Goal: Task Accomplishment & Management: Use online tool/utility

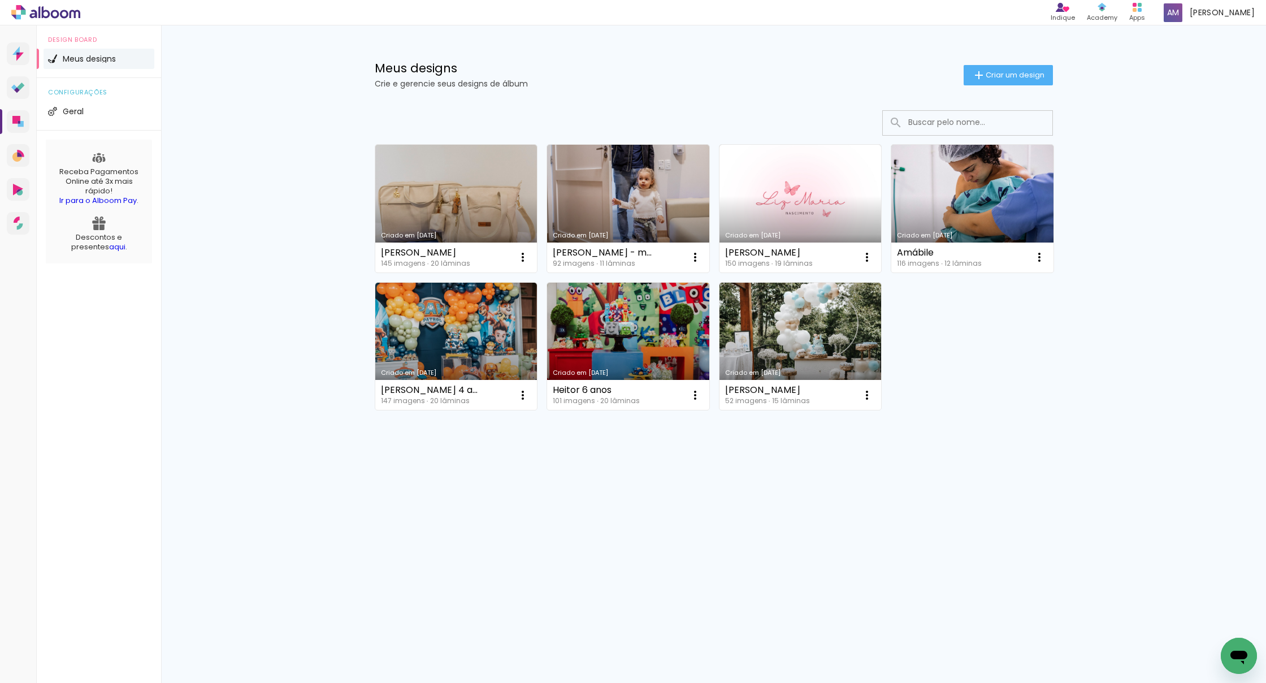
click at [88, 58] on span "Meus designs" at bounding box center [89, 59] width 53 height 8
click at [749, 262] on iron-icon at bounding box center [1040, 257] width 14 height 14
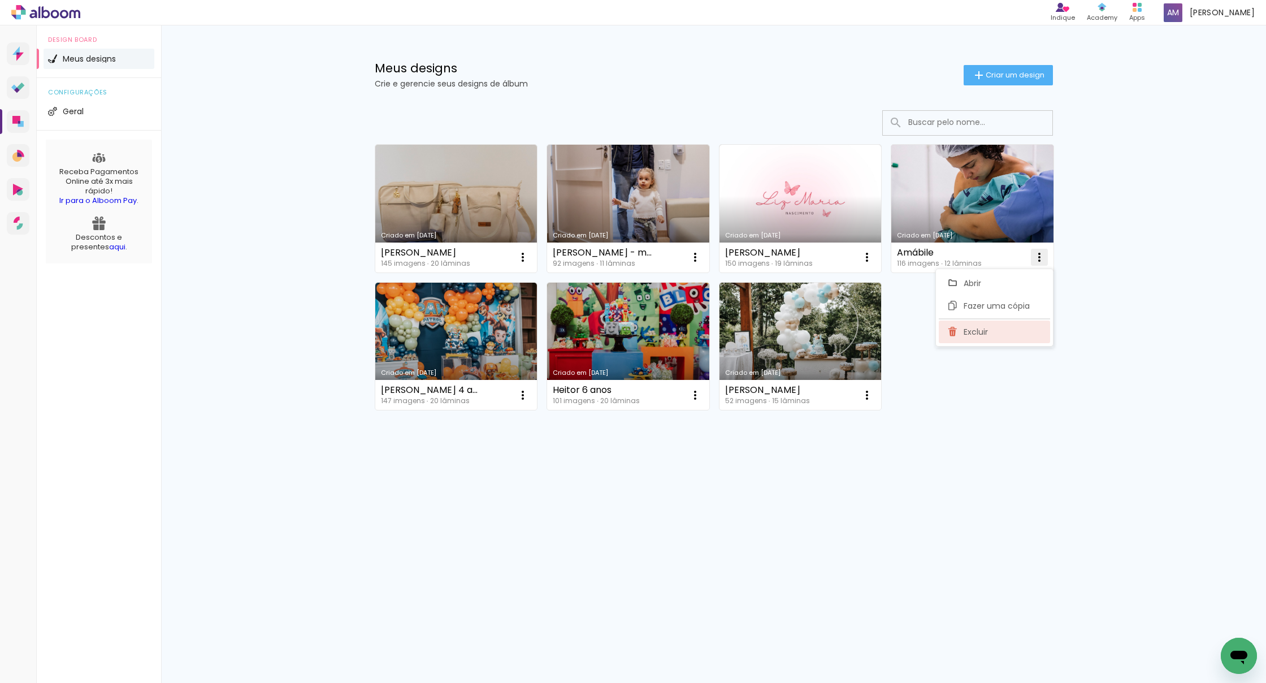
click at [749, 327] on span "Excluir" at bounding box center [976, 332] width 24 height 8
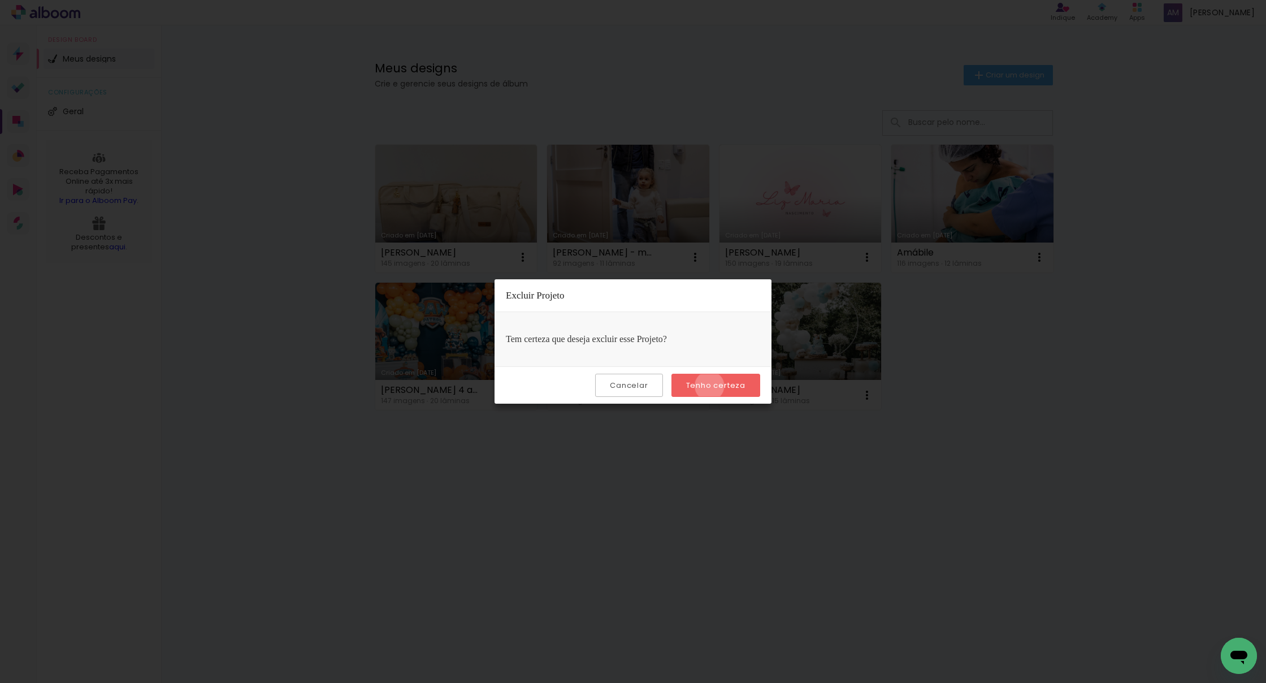
click at [0, 0] on slot "Tenho certeza" at bounding box center [0, 0] width 0 height 0
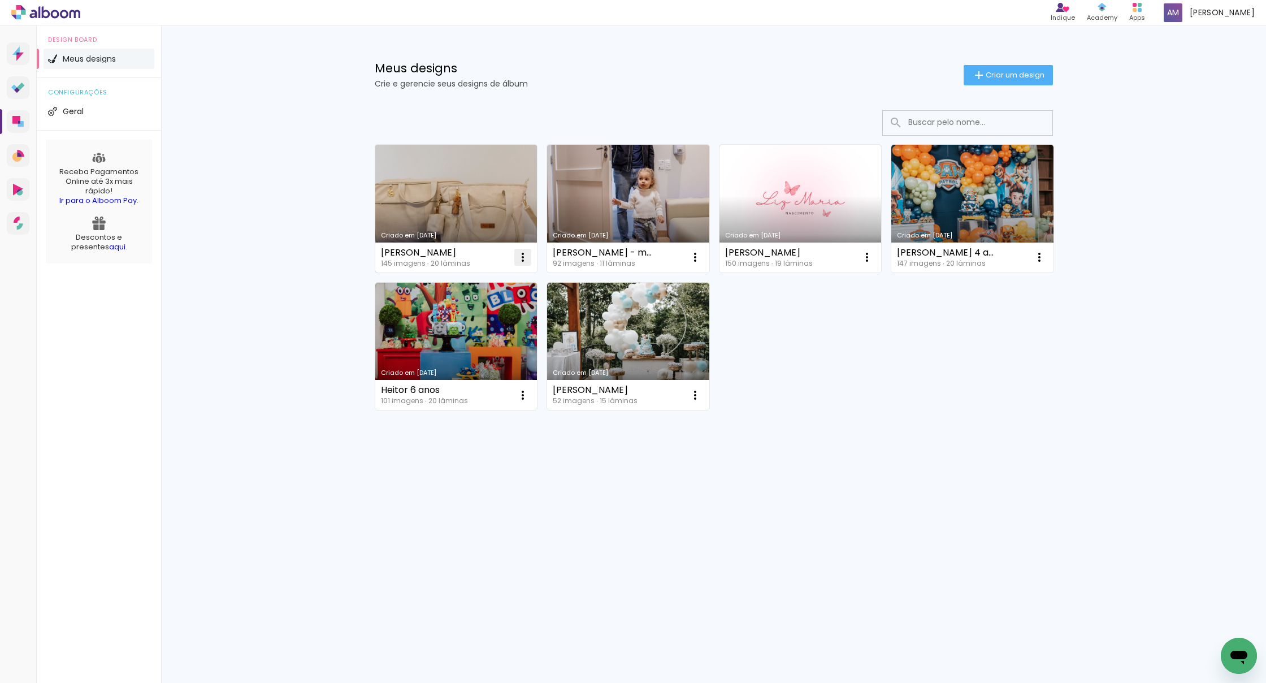
click at [527, 257] on iron-icon at bounding box center [523, 257] width 14 height 14
click at [472, 327] on paper-item "Excluir" at bounding box center [477, 332] width 111 height 23
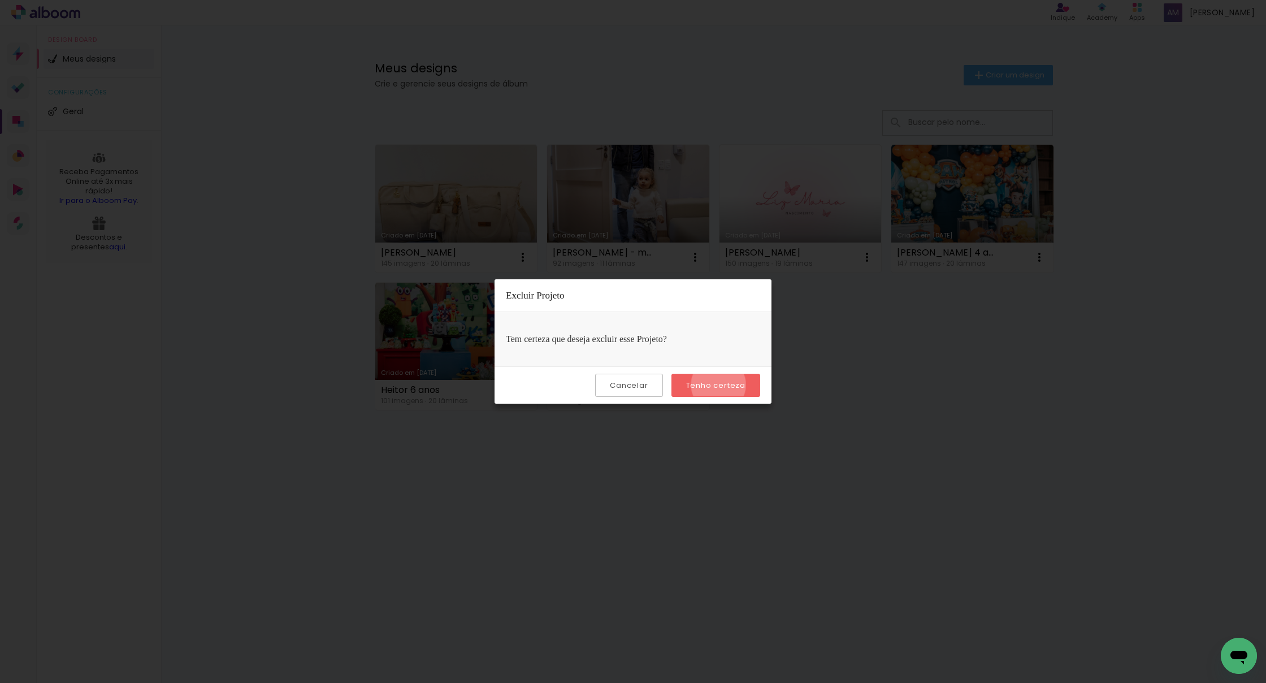
click at [0, 0] on slot "Tenho certeza" at bounding box center [0, 0] width 0 height 0
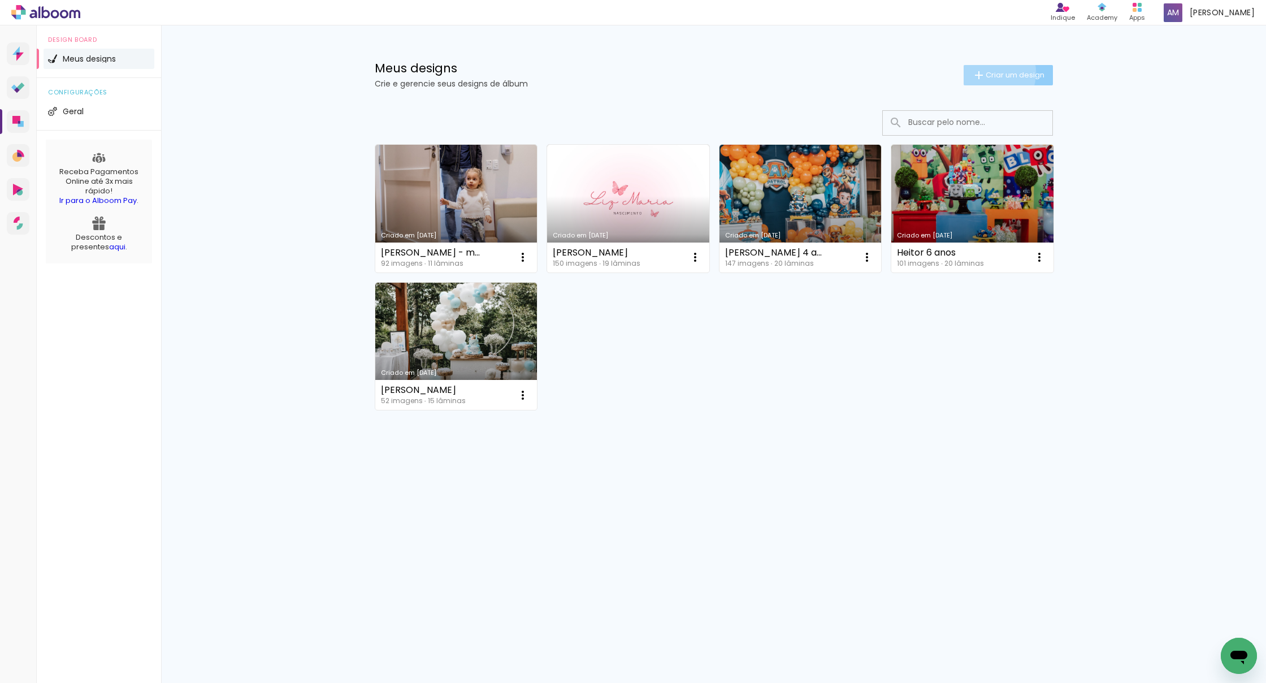
click at [749, 72] on span "Criar um design" at bounding box center [1015, 74] width 59 height 7
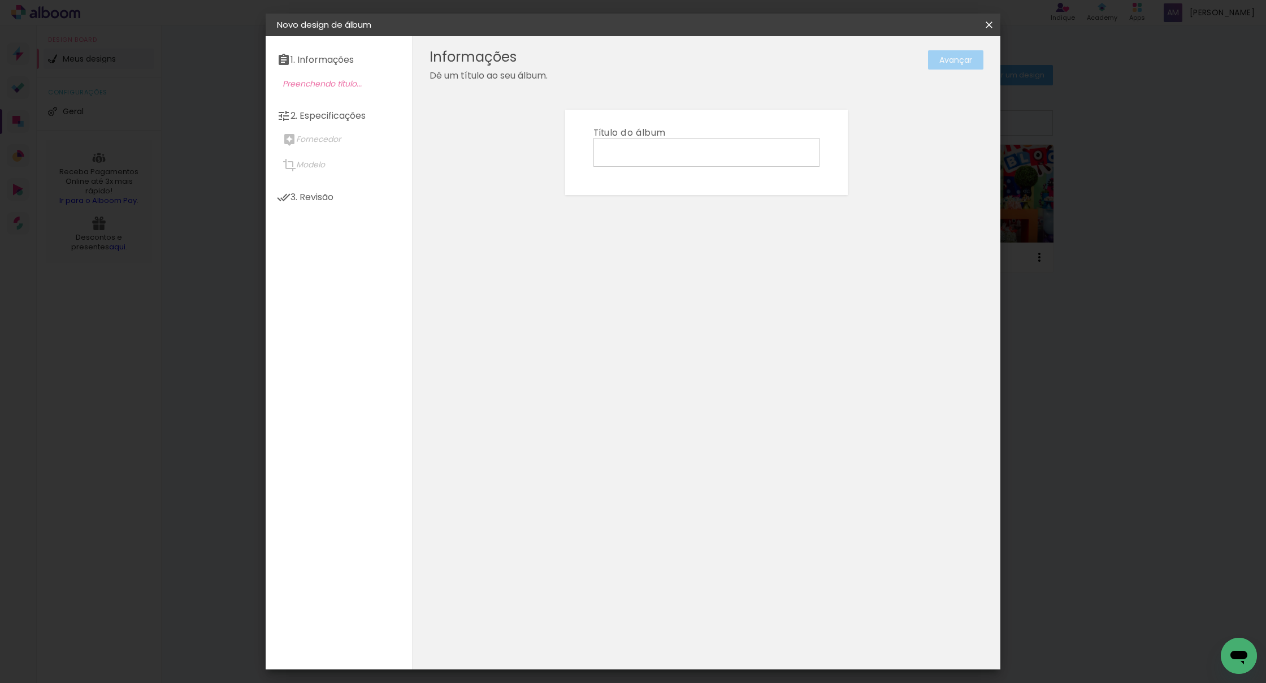
scroll to position [1, 0]
click at [627, 150] on input at bounding box center [707, 152] width 218 height 18
type input "[PERSON_NAME]"
type paper-input "[PERSON_NAME]"
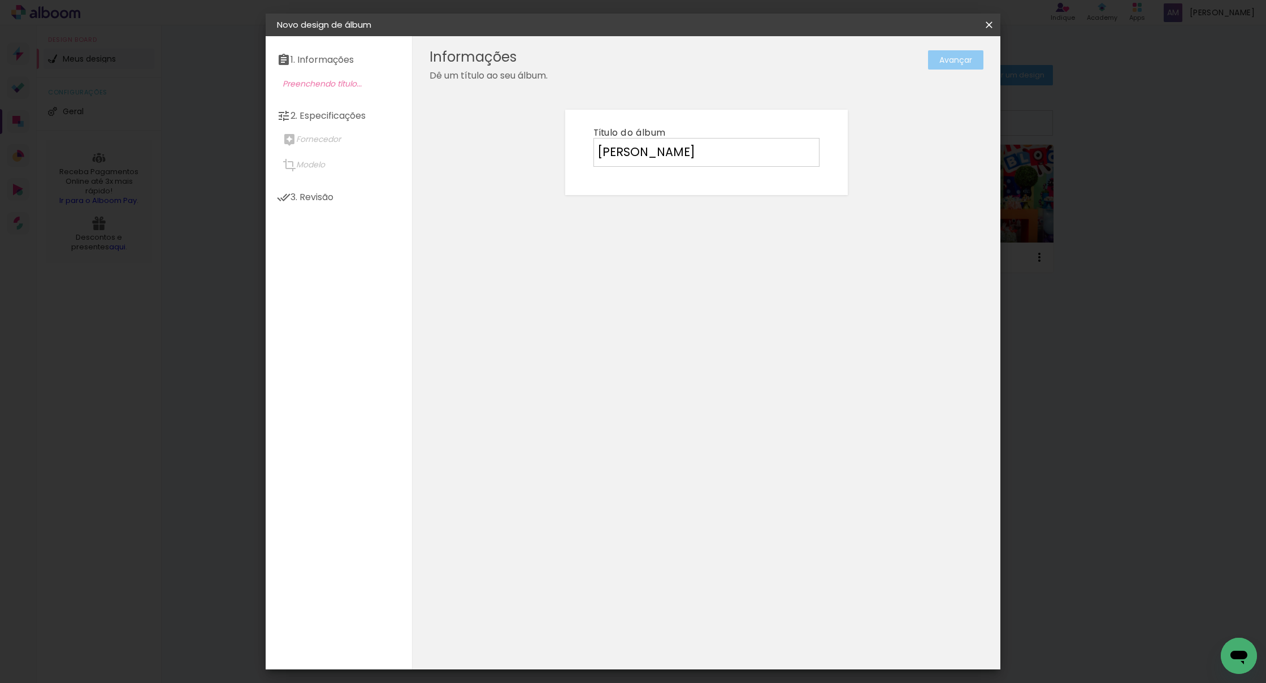
click at [0, 0] on slot "Avançar" at bounding box center [0, 0] width 0 height 0
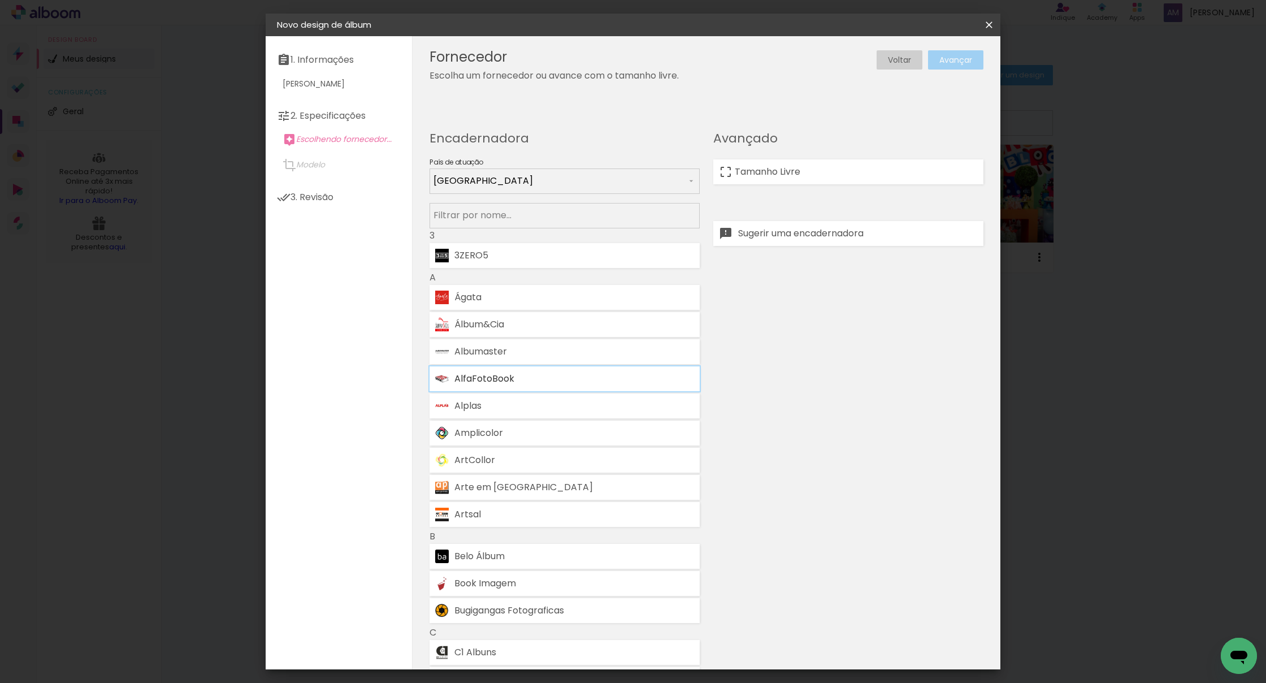
click at [504, 327] on div "AlfaFotoBook" at bounding box center [575, 378] width 240 height 9
click at [0, 0] on slot "Avançar" at bounding box center [0, 0] width 0 height 0
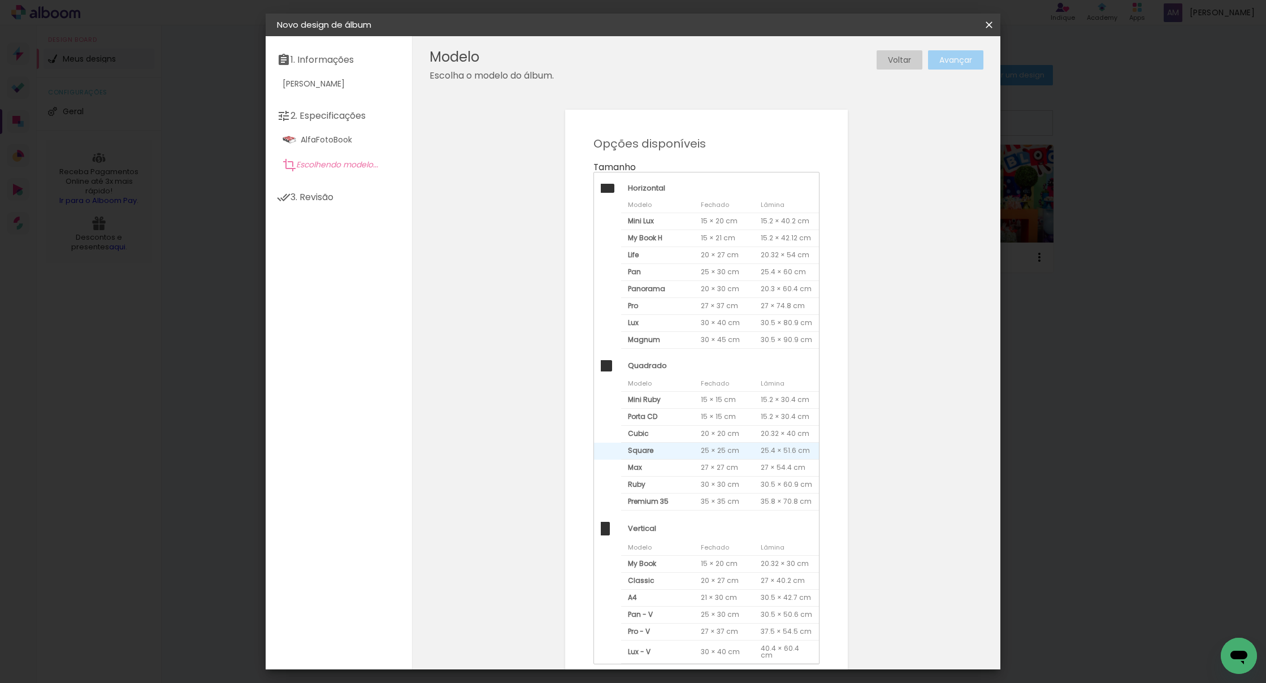
click at [668, 327] on span "Square" at bounding box center [657, 451] width 73 height 17
click at [0, 0] on slot "Avançar" at bounding box center [0, 0] width 0 height 0
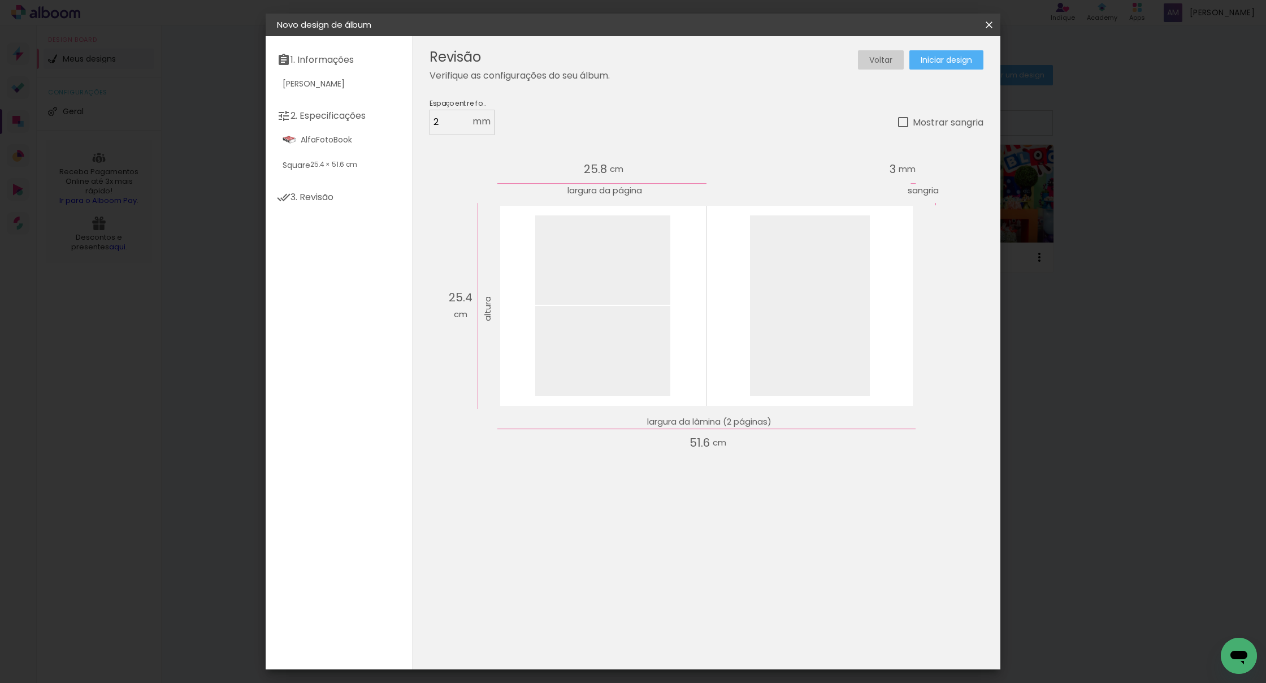
click at [749, 126] on div "Mostrar sangria" at bounding box center [945, 122] width 75 height 14
type paper-checkbox "on"
click at [749, 56] on span "Iniciar design" at bounding box center [946, 60] width 51 height 8
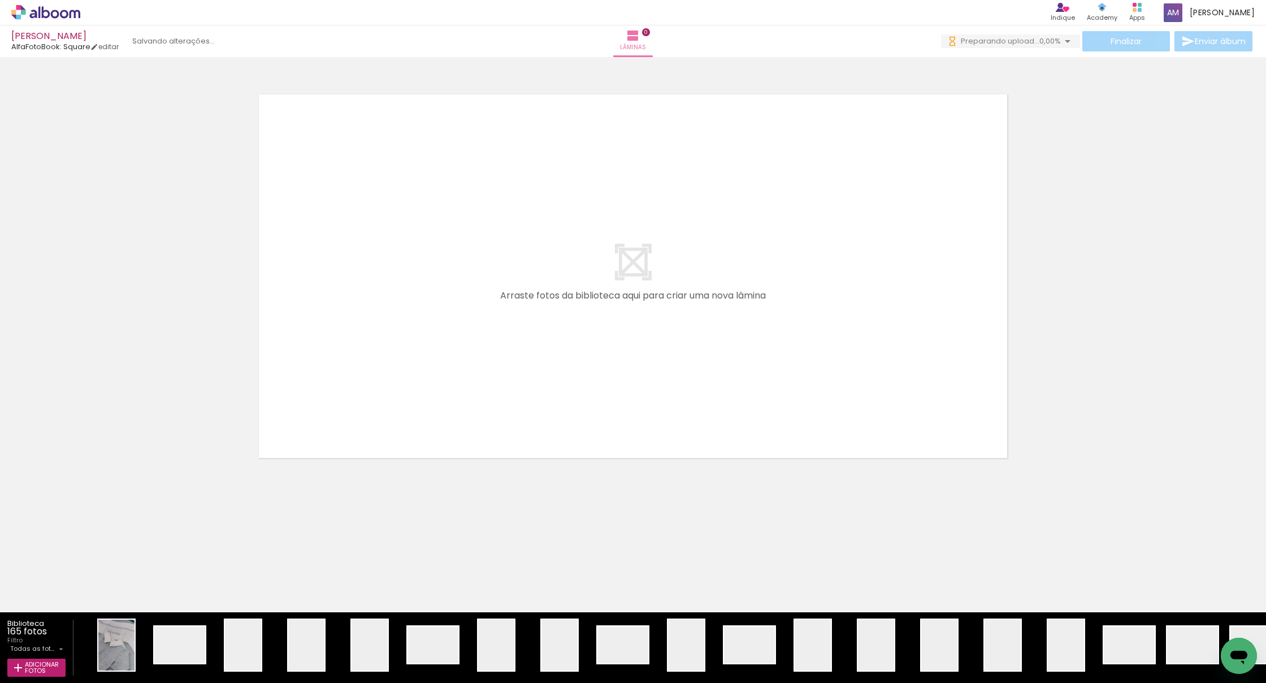
click at [637, 265] on quentale-layouter at bounding box center [633, 276] width 758 height 373
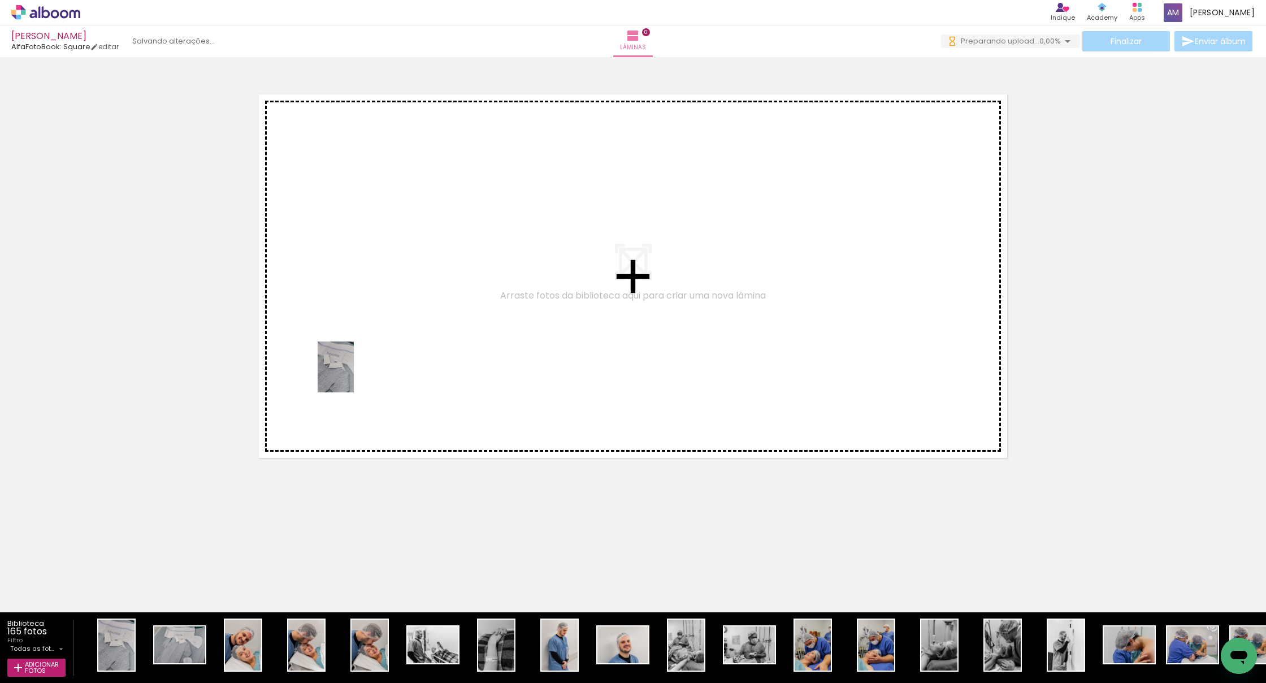
drag, startPoint x: 112, startPoint y: 662, endPoint x: 352, endPoint y: 375, distance: 373.6
click at [352, 327] on quentale-workspace at bounding box center [633, 341] width 1266 height 683
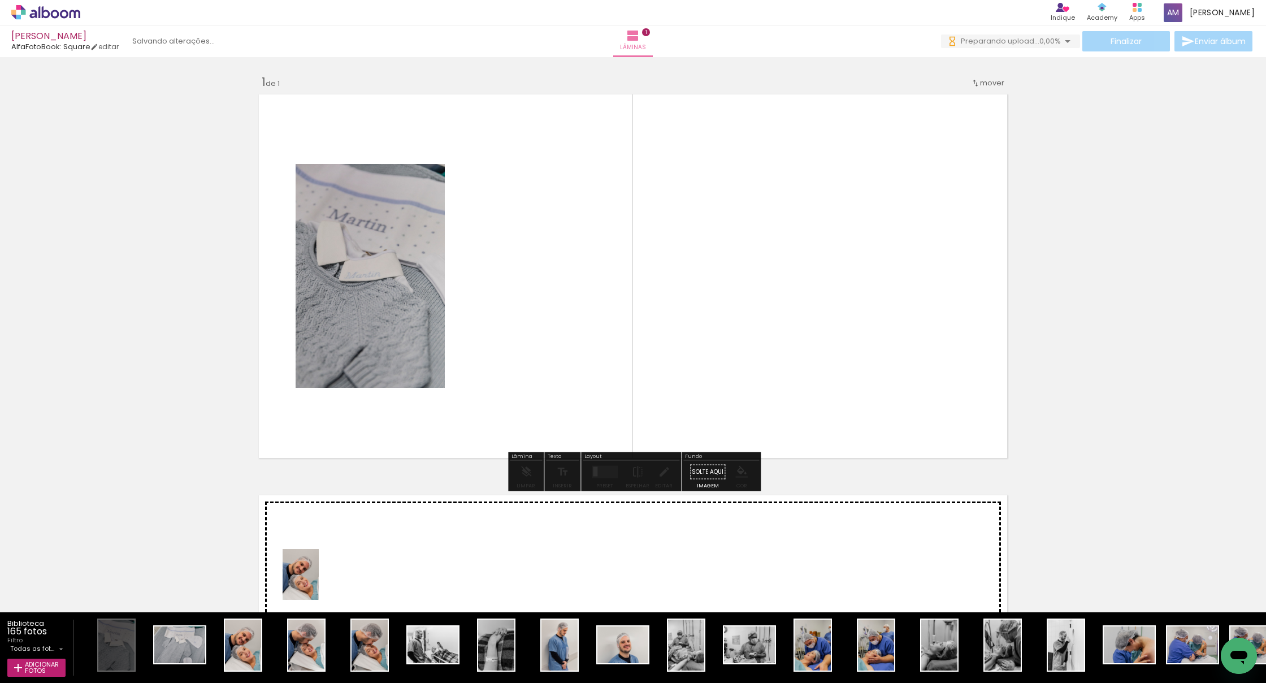
drag, startPoint x: 254, startPoint y: 659, endPoint x: 317, endPoint y: 583, distance: 98.4
click at [317, 327] on quentale-workspace at bounding box center [633, 341] width 1266 height 683
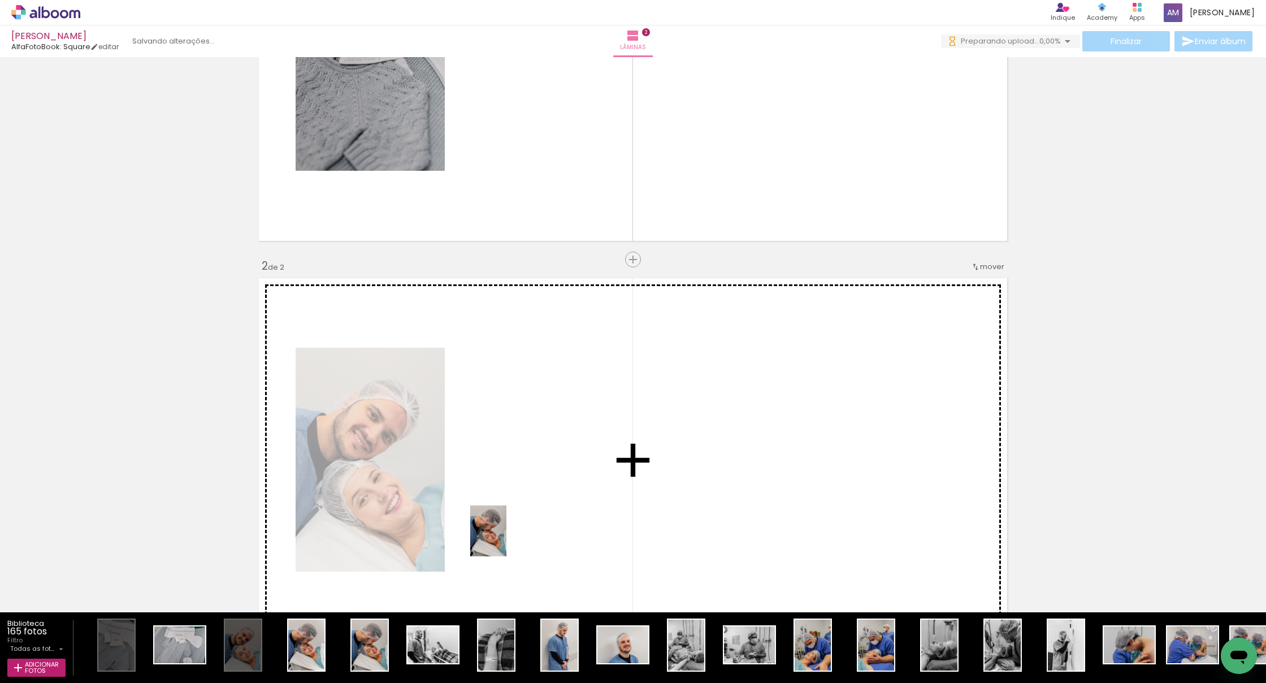
drag, startPoint x: 371, startPoint y: 660, endPoint x: 504, endPoint y: 539, distance: 179.3
click at [504, 327] on quentale-workspace at bounding box center [633, 341] width 1266 height 683
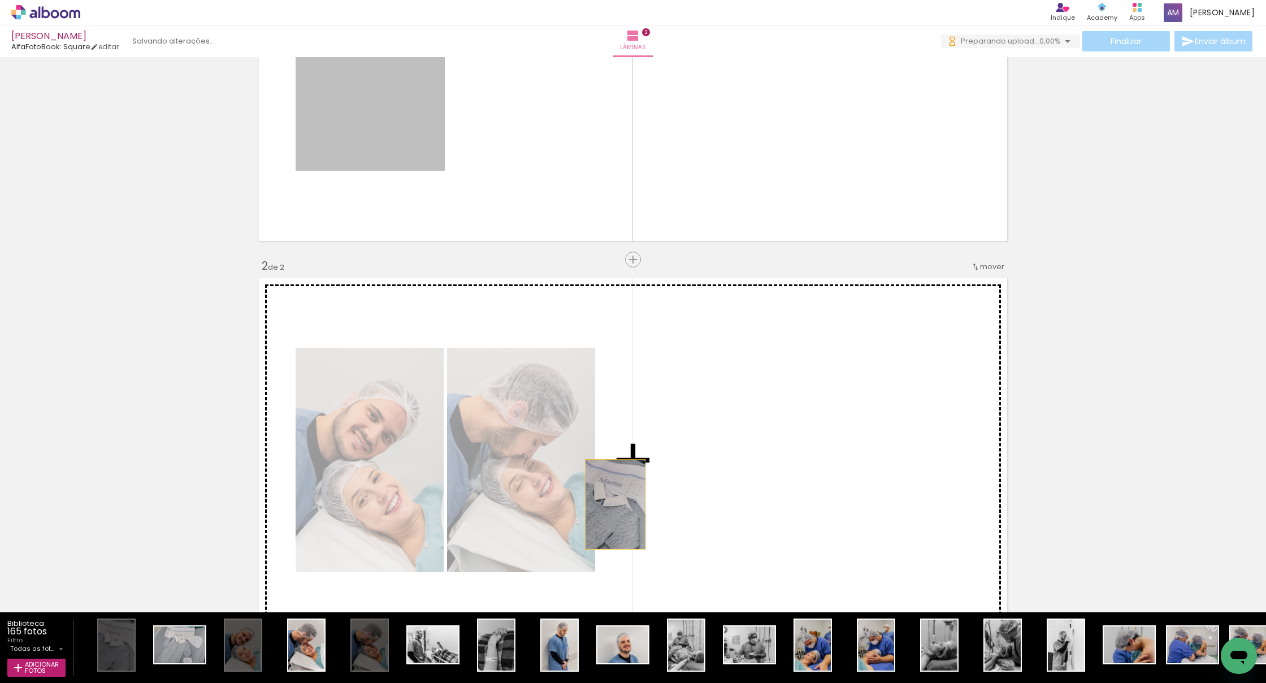
drag, startPoint x: 387, startPoint y: 130, endPoint x: 614, endPoint y: 504, distance: 437.6
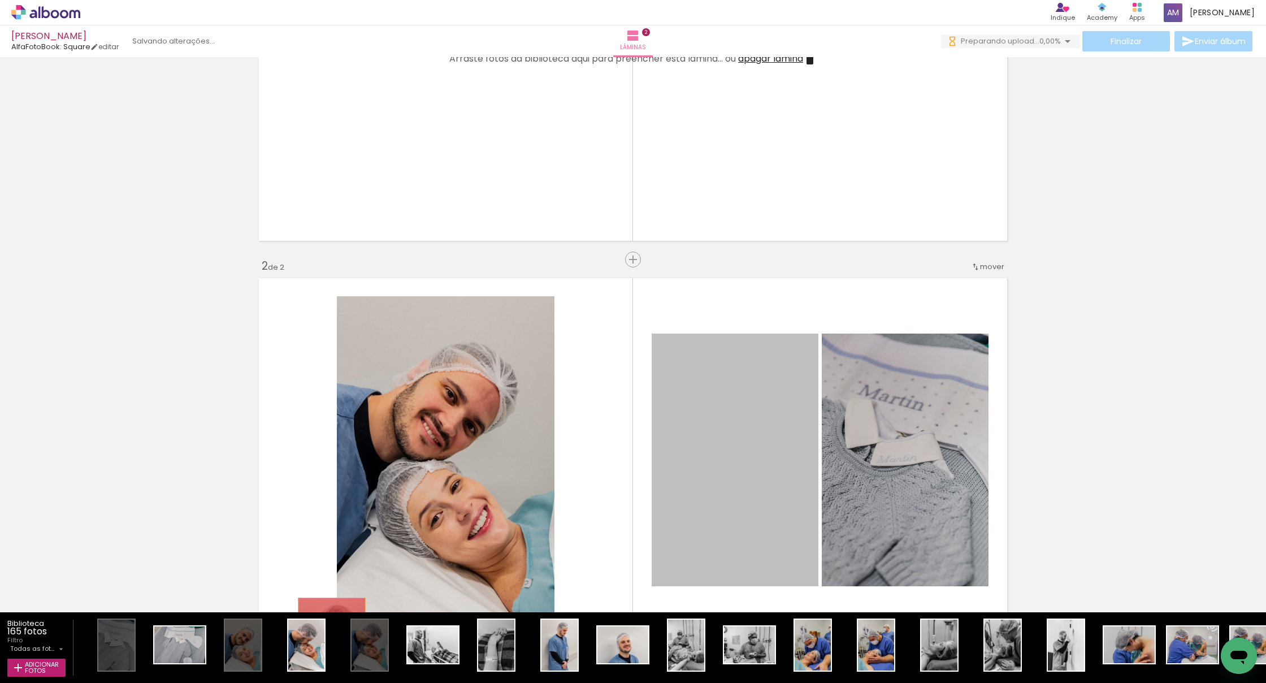
drag, startPoint x: 732, startPoint y: 477, endPoint x: 332, endPoint y: 648, distance: 435.3
click at [332, 327] on quentale-workspace at bounding box center [633, 341] width 1266 height 683
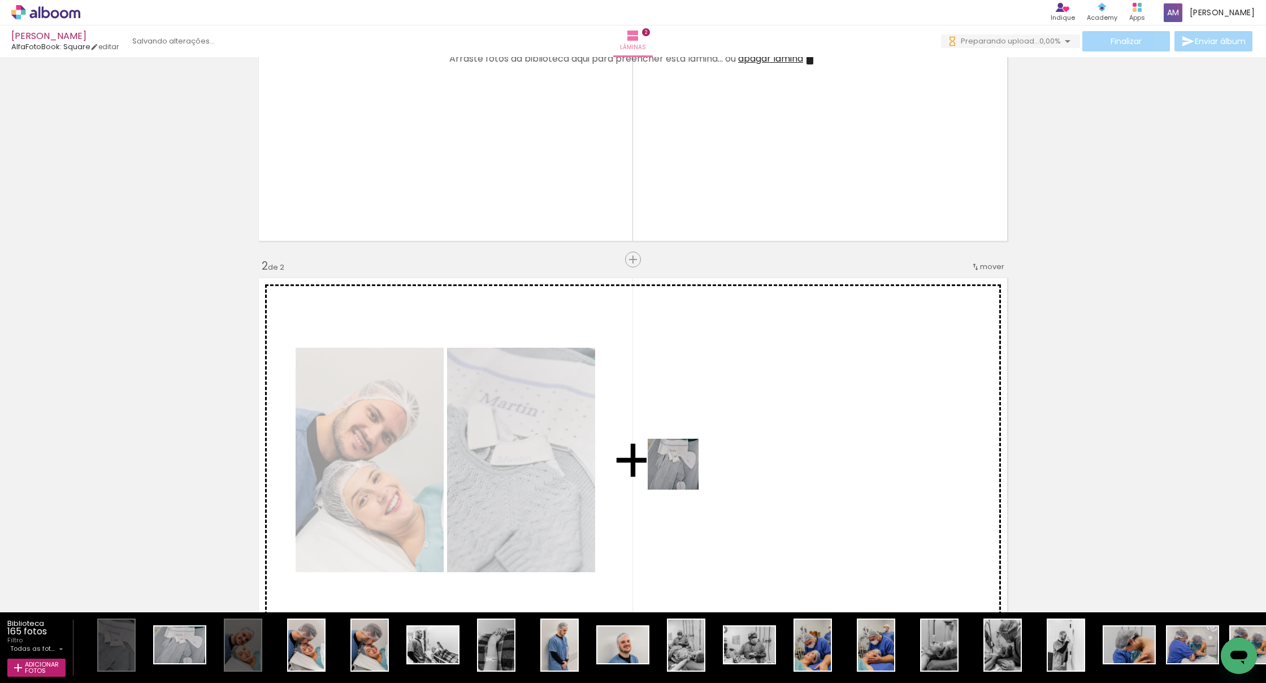
drag, startPoint x: 175, startPoint y: 650, endPoint x: 685, endPoint y: 470, distance: 540.1
click at [685, 327] on quentale-workspace at bounding box center [633, 341] width 1266 height 683
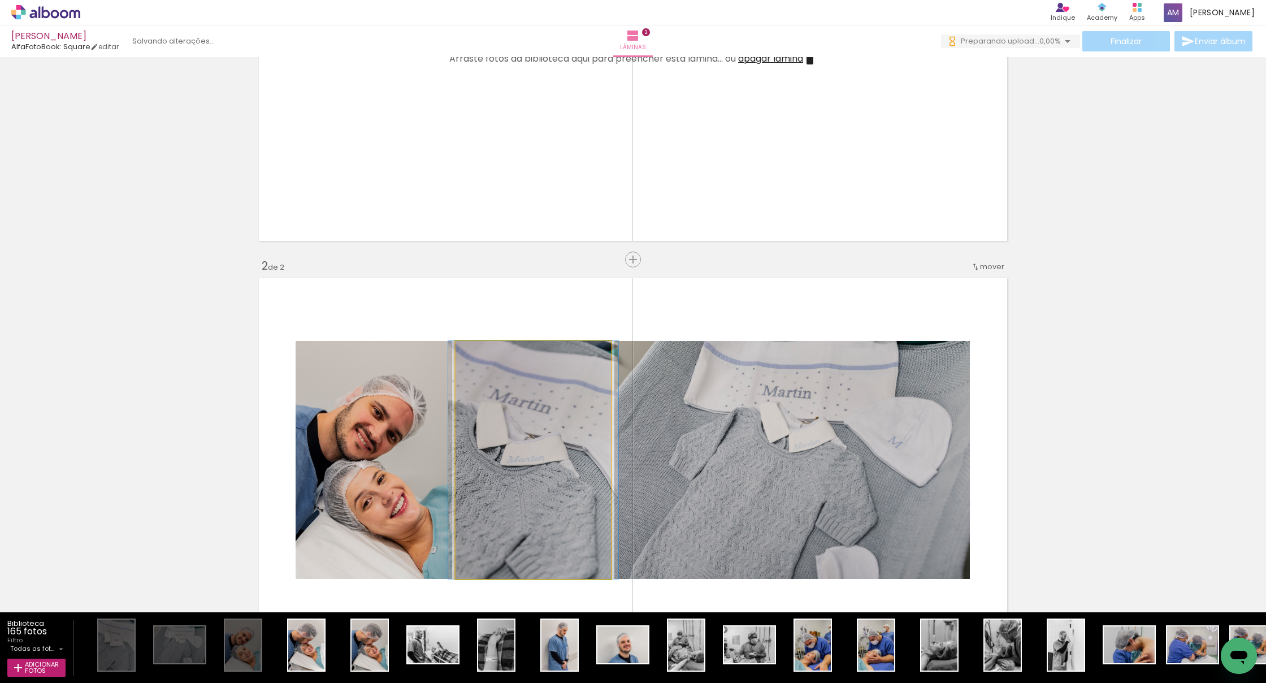
click at [559, 327] on quentale-photo at bounding box center [533, 460] width 155 height 238
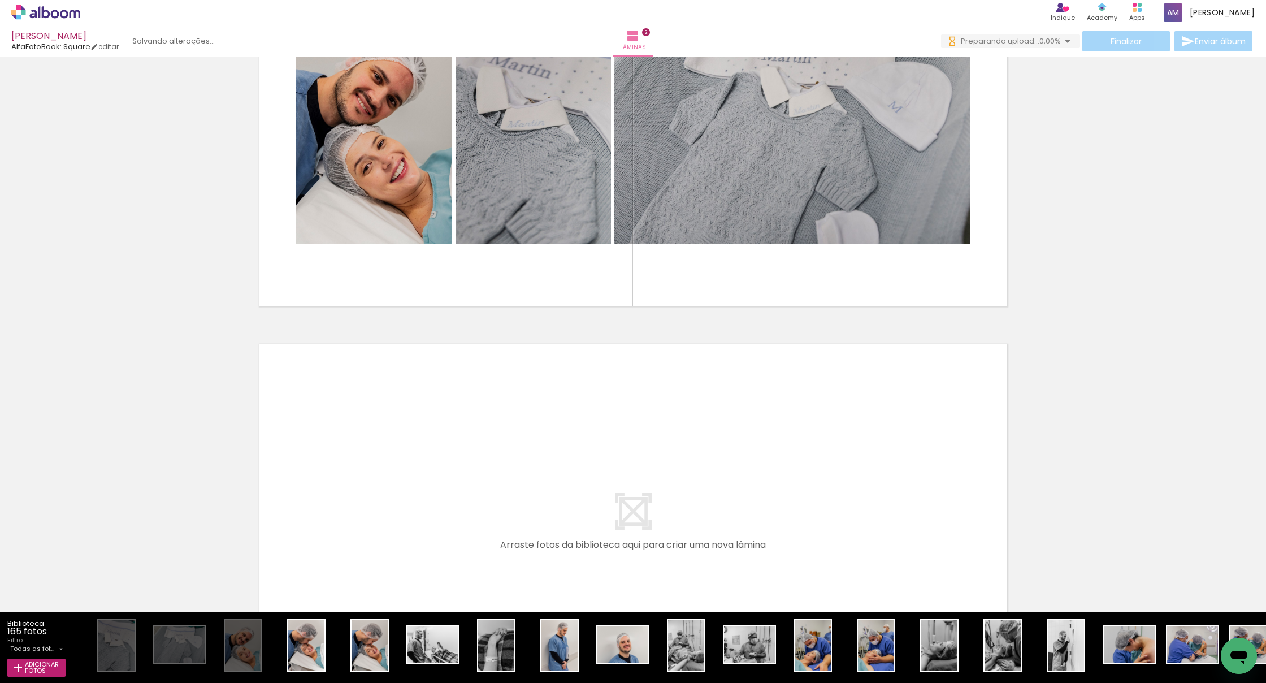
scroll to position [555, 0]
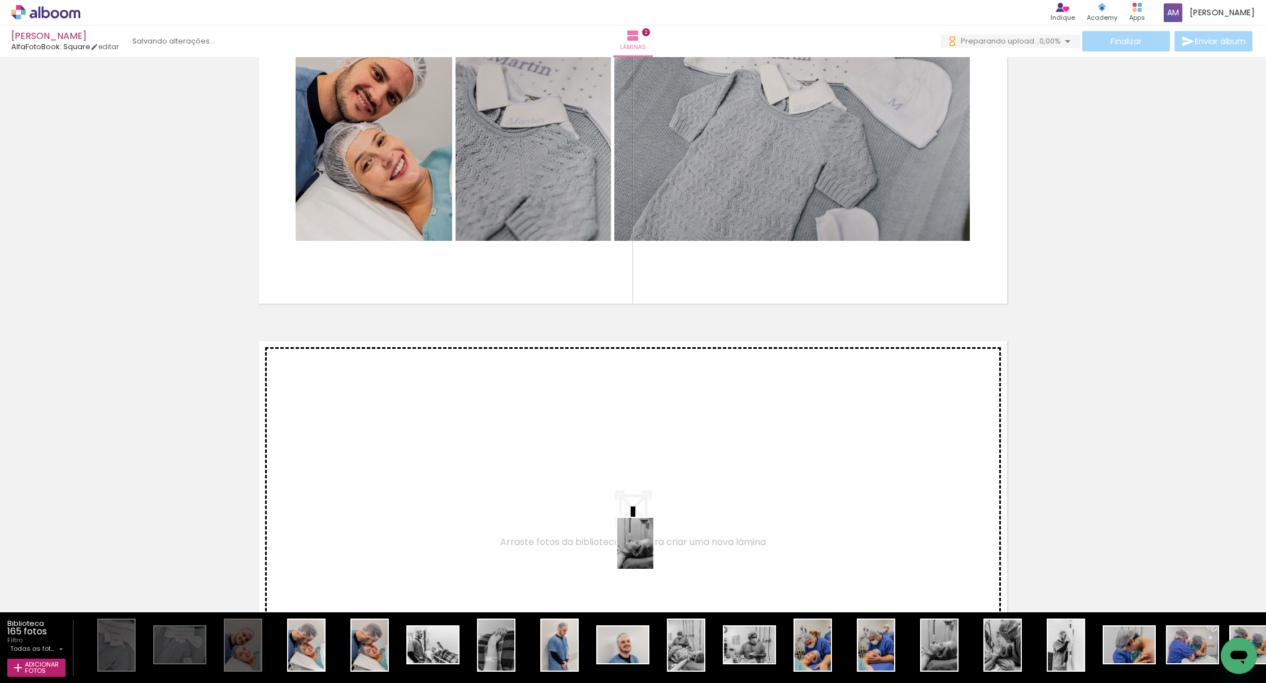
drag, startPoint x: 950, startPoint y: 647, endPoint x: 651, endPoint y: 552, distance: 313.4
click at [651, 327] on quentale-workspace at bounding box center [633, 341] width 1266 height 683
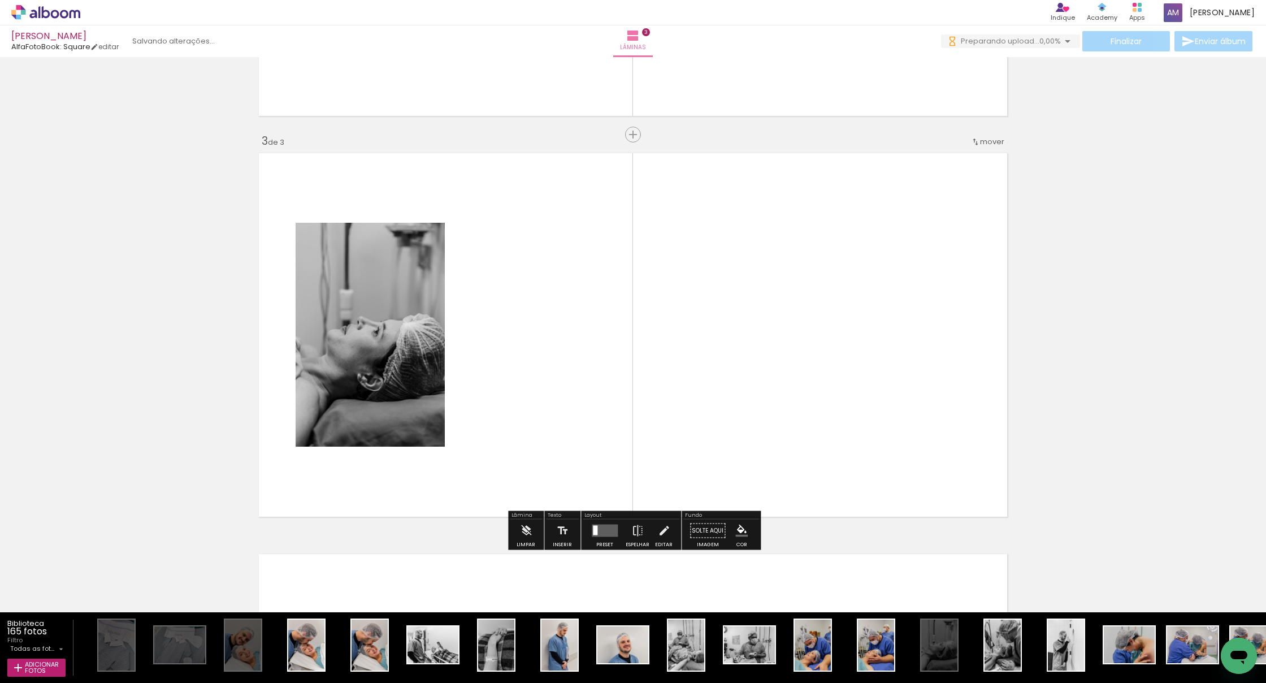
scroll to position [743, 0]
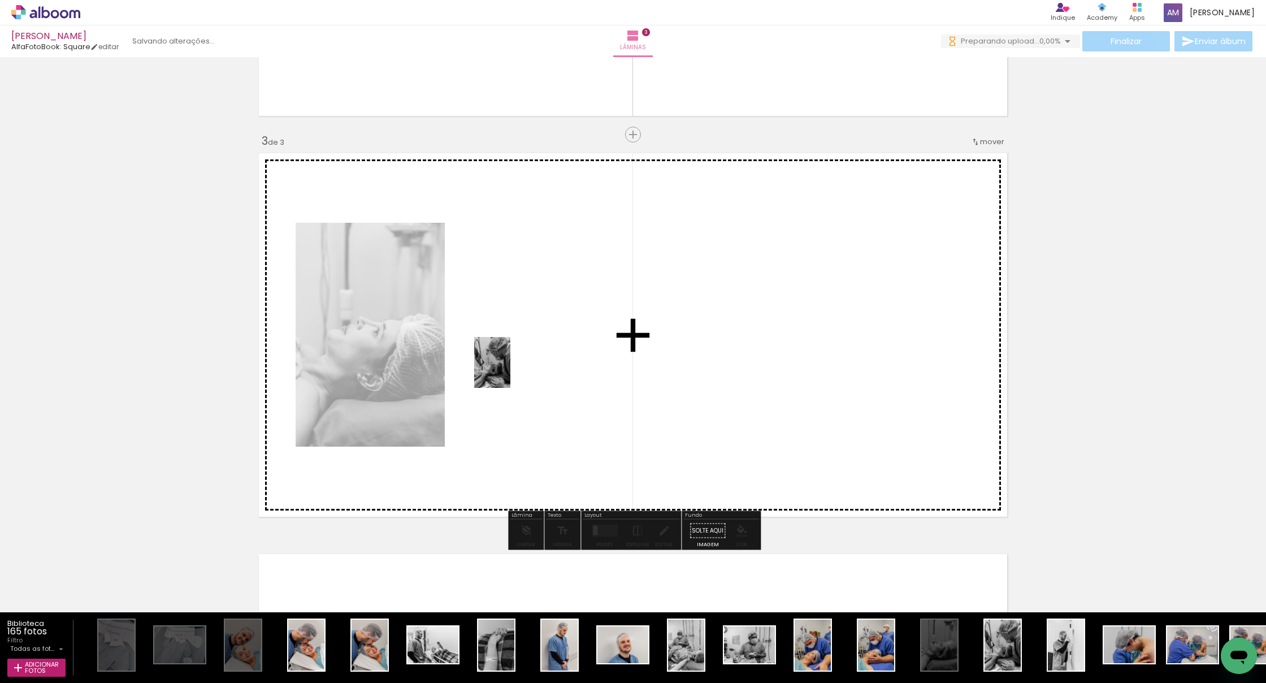
drag, startPoint x: 670, startPoint y: 466, endPoint x: 508, endPoint y: 371, distance: 187.8
click at [508, 327] on quentale-workspace at bounding box center [633, 341] width 1266 height 683
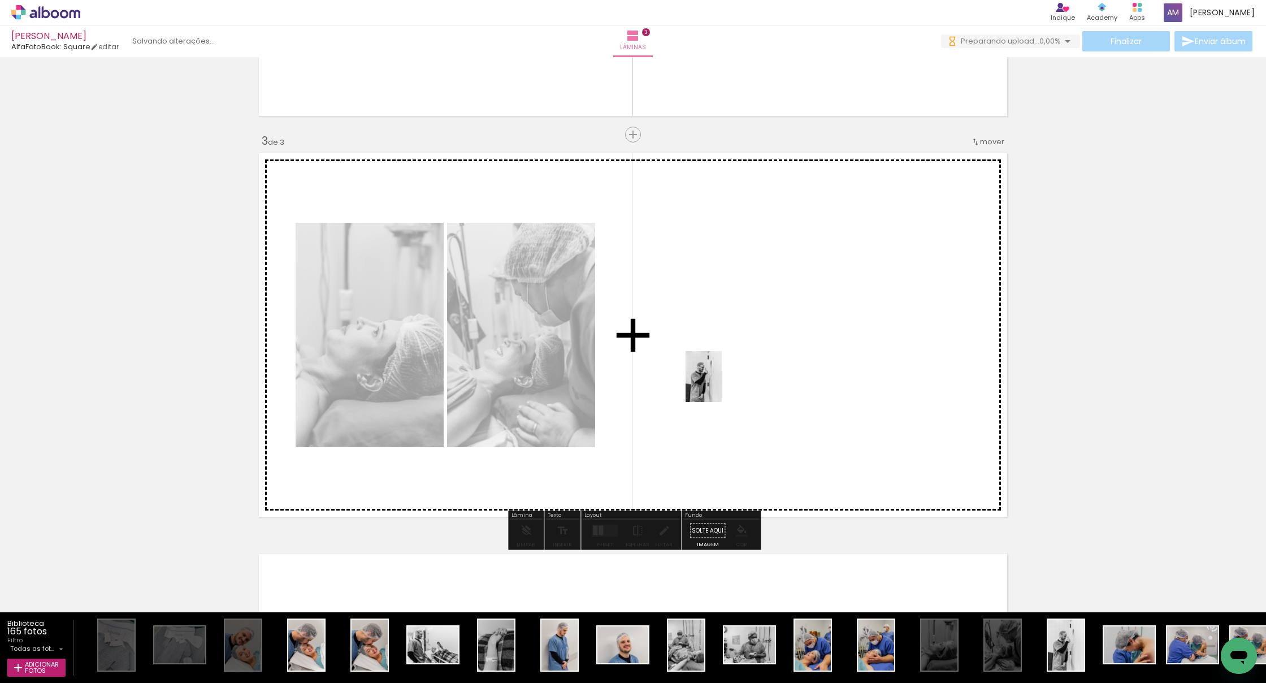
drag, startPoint x: 1059, startPoint y: 640, endPoint x: 695, endPoint y: 374, distance: 451.0
click at [695, 327] on quentale-workspace at bounding box center [633, 341] width 1266 height 683
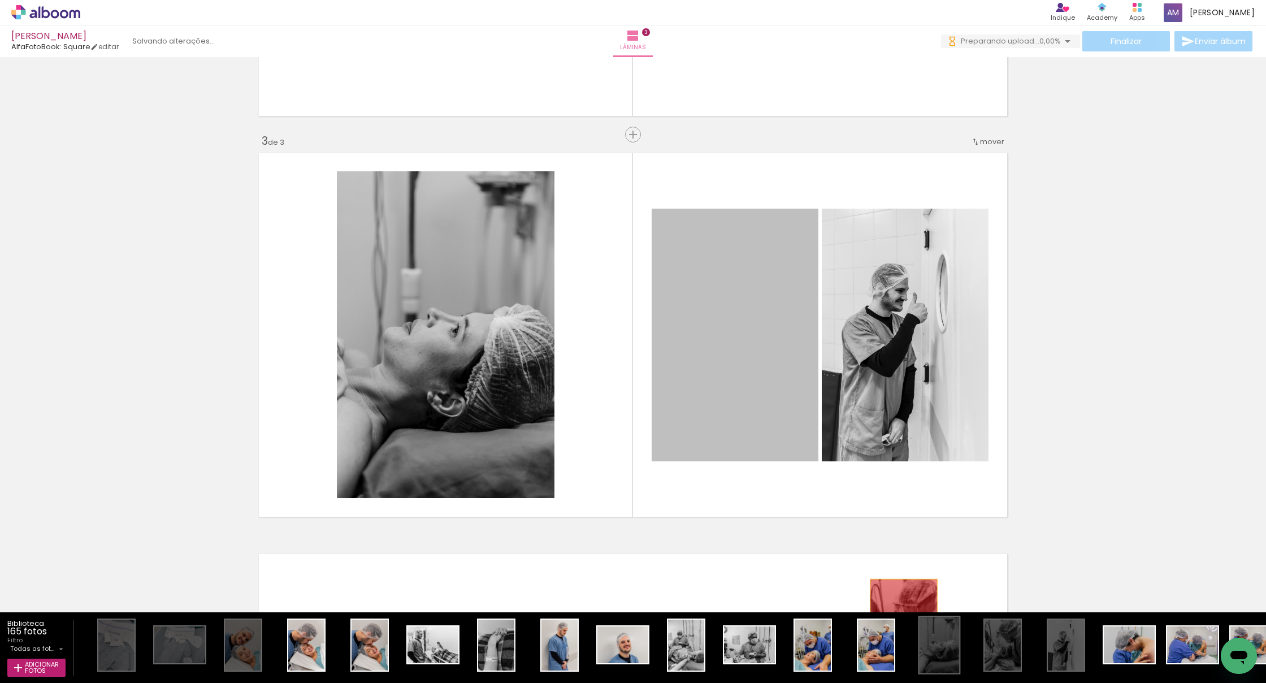
scroll to position [755, 0]
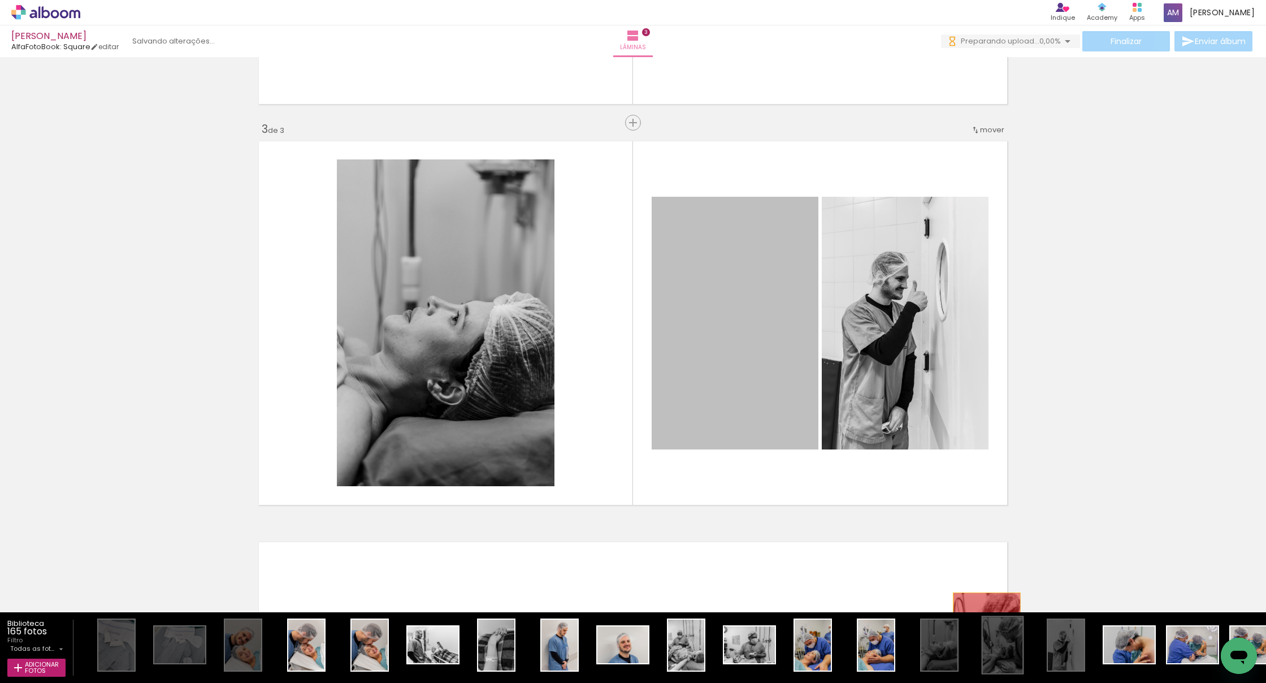
drag, startPoint x: 722, startPoint y: 360, endPoint x: 987, endPoint y: 655, distance: 396.3
click at [749, 327] on quentale-workspace at bounding box center [633, 341] width 1266 height 683
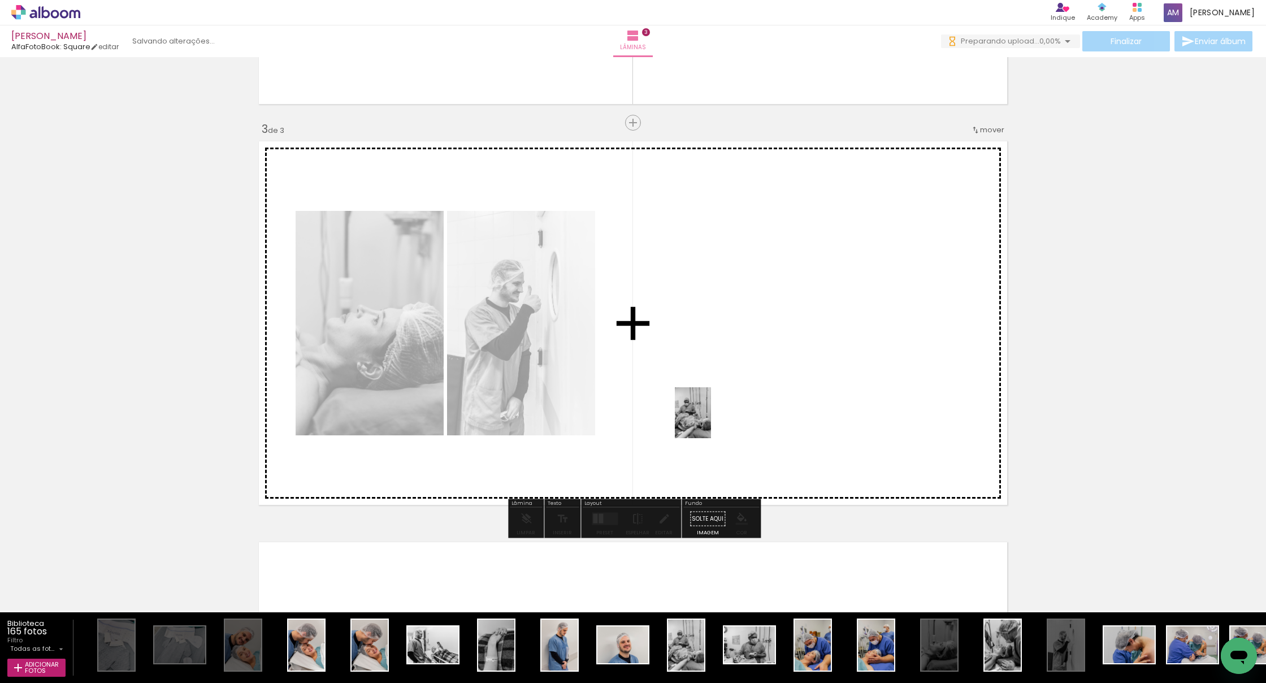
drag, startPoint x: 690, startPoint y: 659, endPoint x: 709, endPoint y: 421, distance: 238.7
click at [709, 327] on quentale-workspace at bounding box center [633, 341] width 1266 height 683
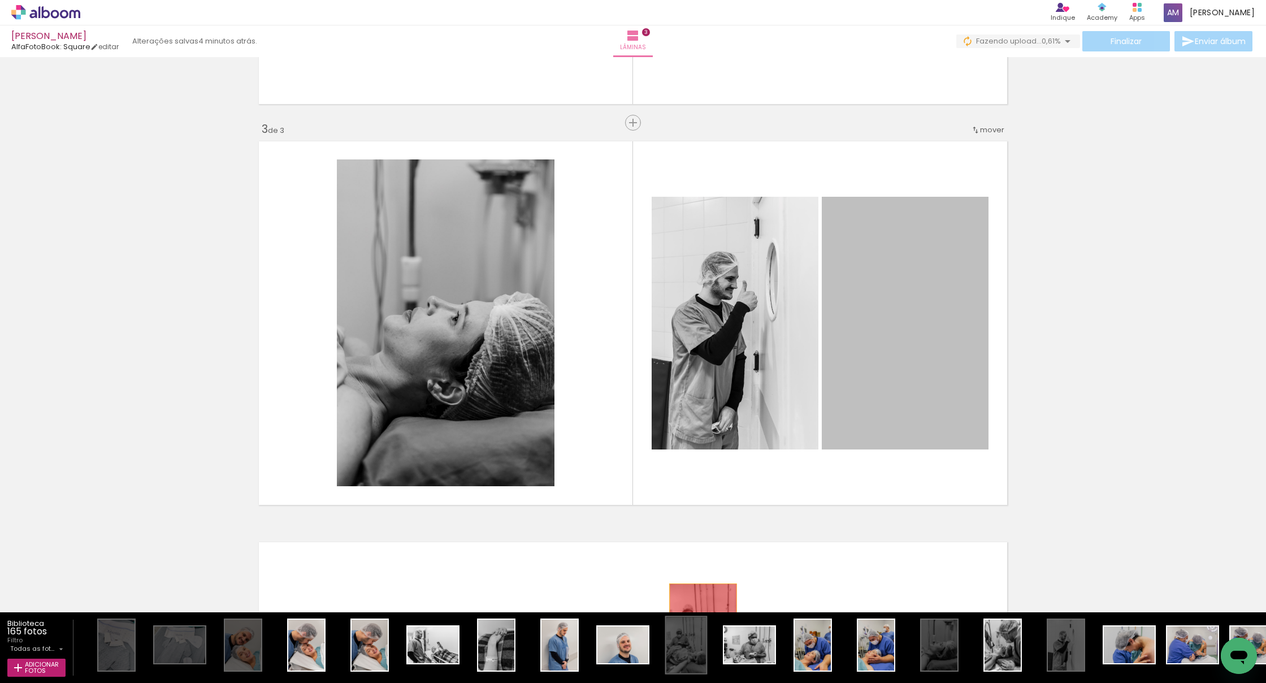
drag, startPoint x: 884, startPoint y: 334, endPoint x: 703, endPoint y: 634, distance: 350.2
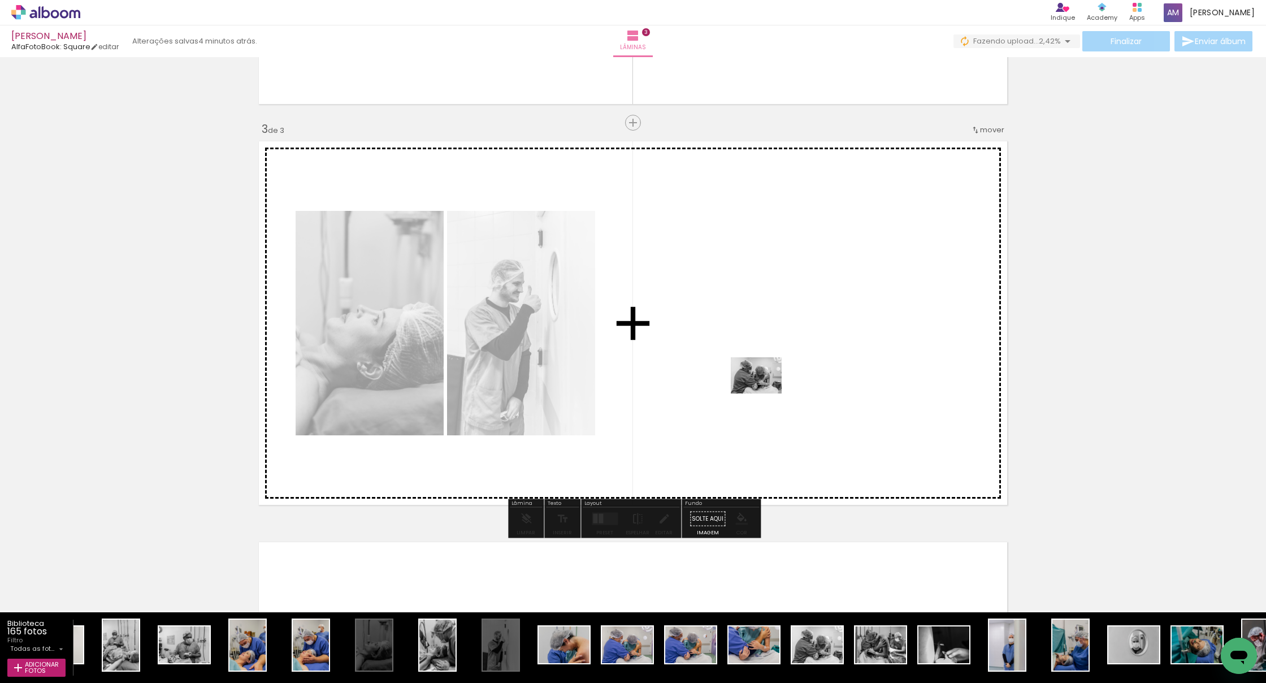
scroll to position [751, 0]
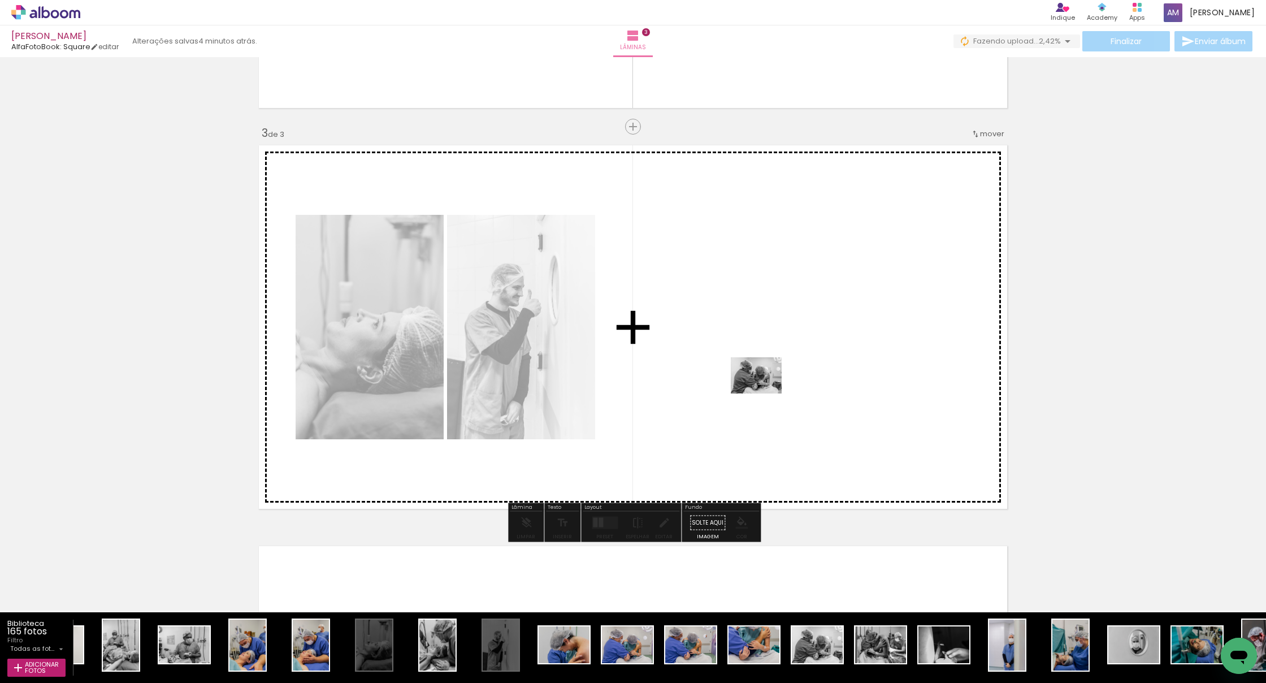
drag, startPoint x: 819, startPoint y: 651, endPoint x: 765, endPoint y: 391, distance: 265.6
click at [749, 327] on quentale-workspace at bounding box center [633, 341] width 1266 height 683
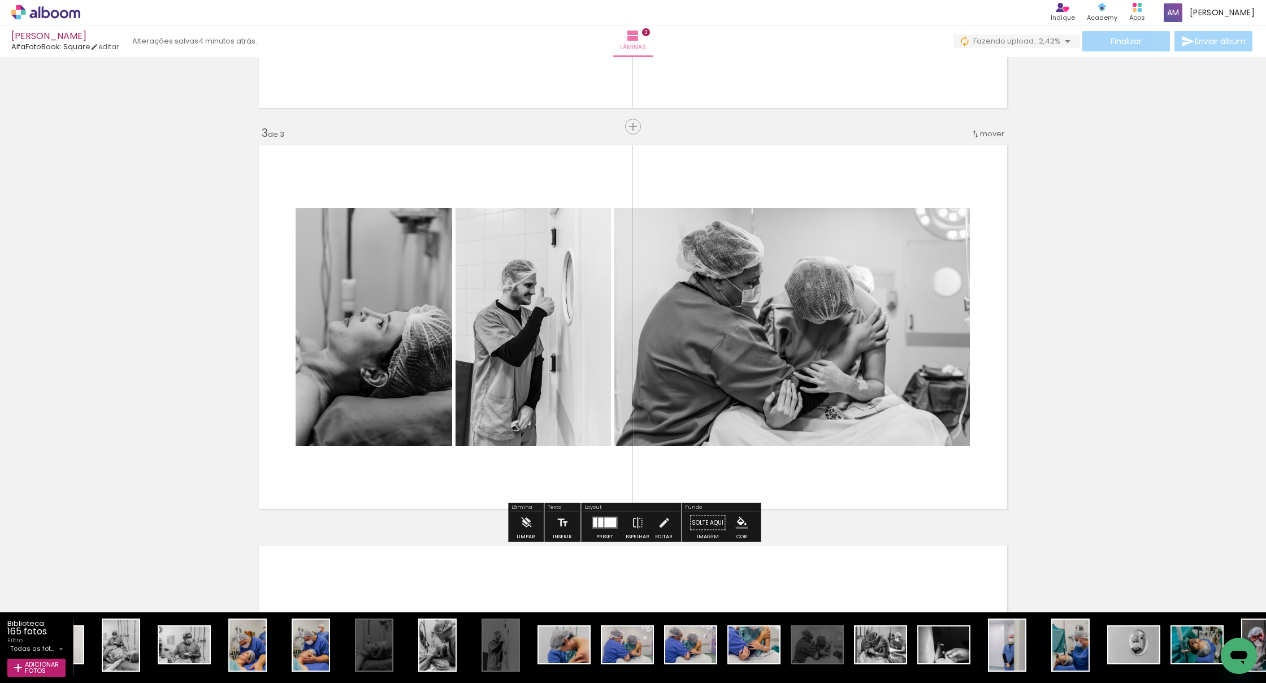
scroll to position [742, 0]
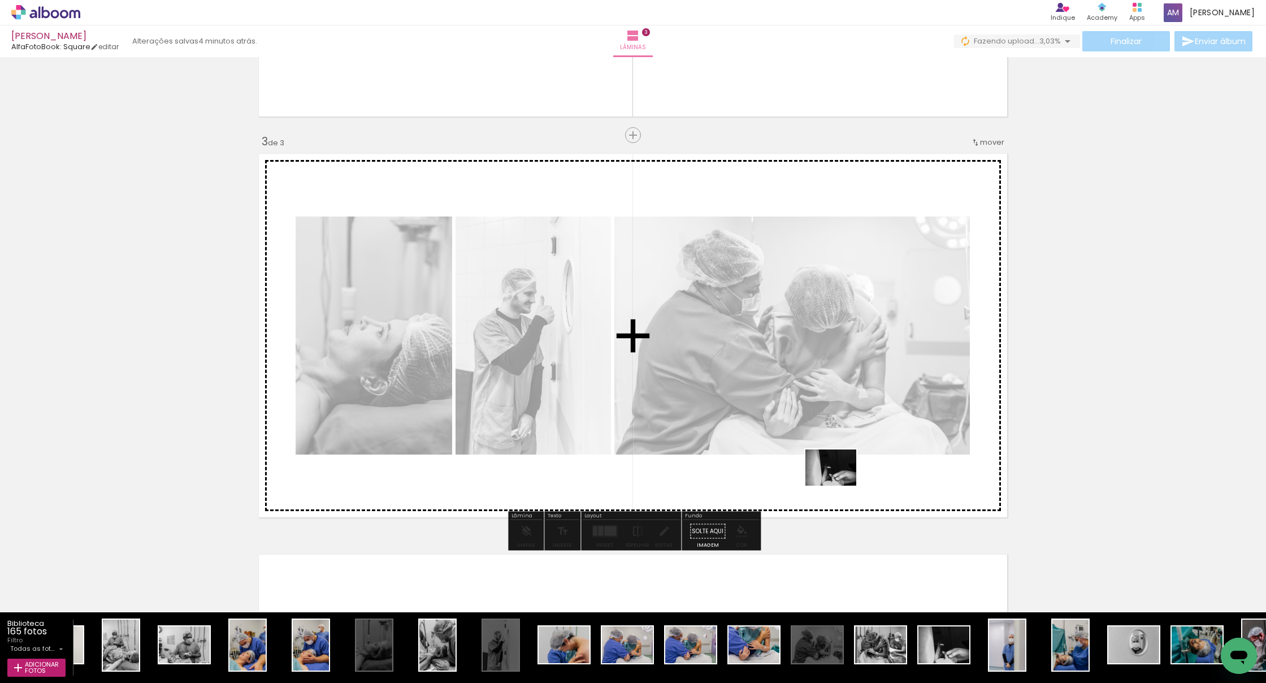
drag, startPoint x: 952, startPoint y: 657, endPoint x: 839, endPoint y: 483, distance: 206.8
click at [749, 327] on quentale-workspace at bounding box center [633, 341] width 1266 height 683
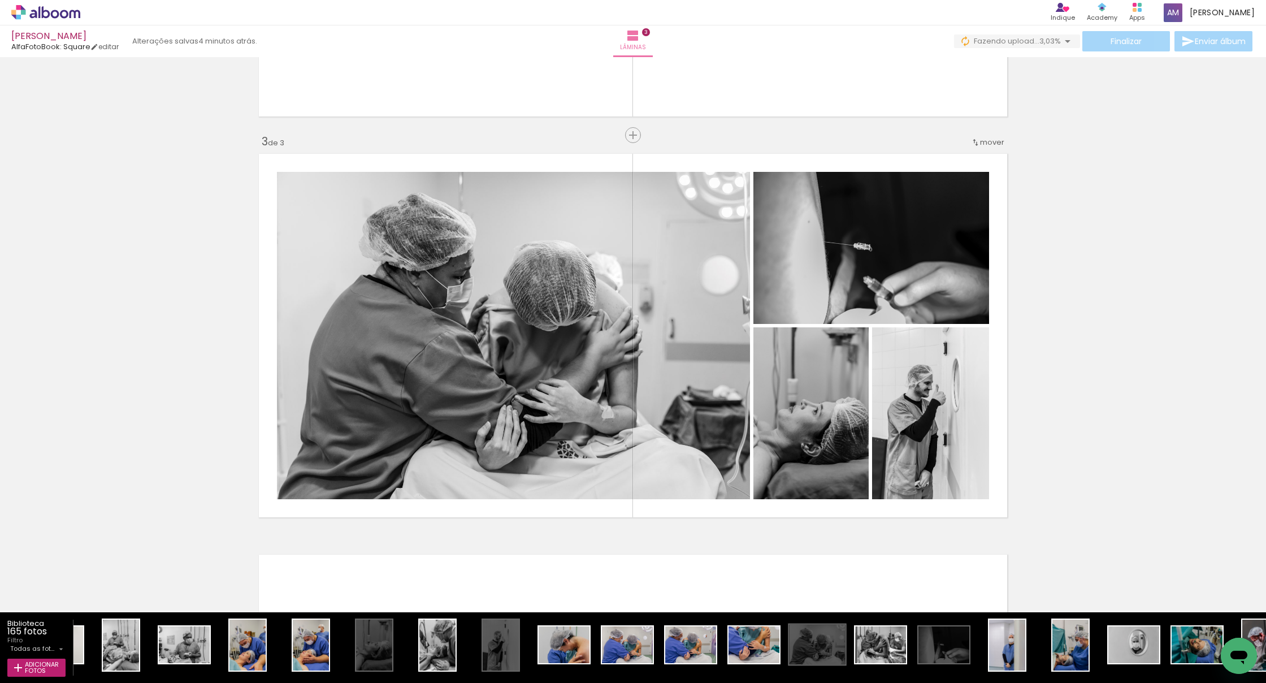
scroll to position [0, 566]
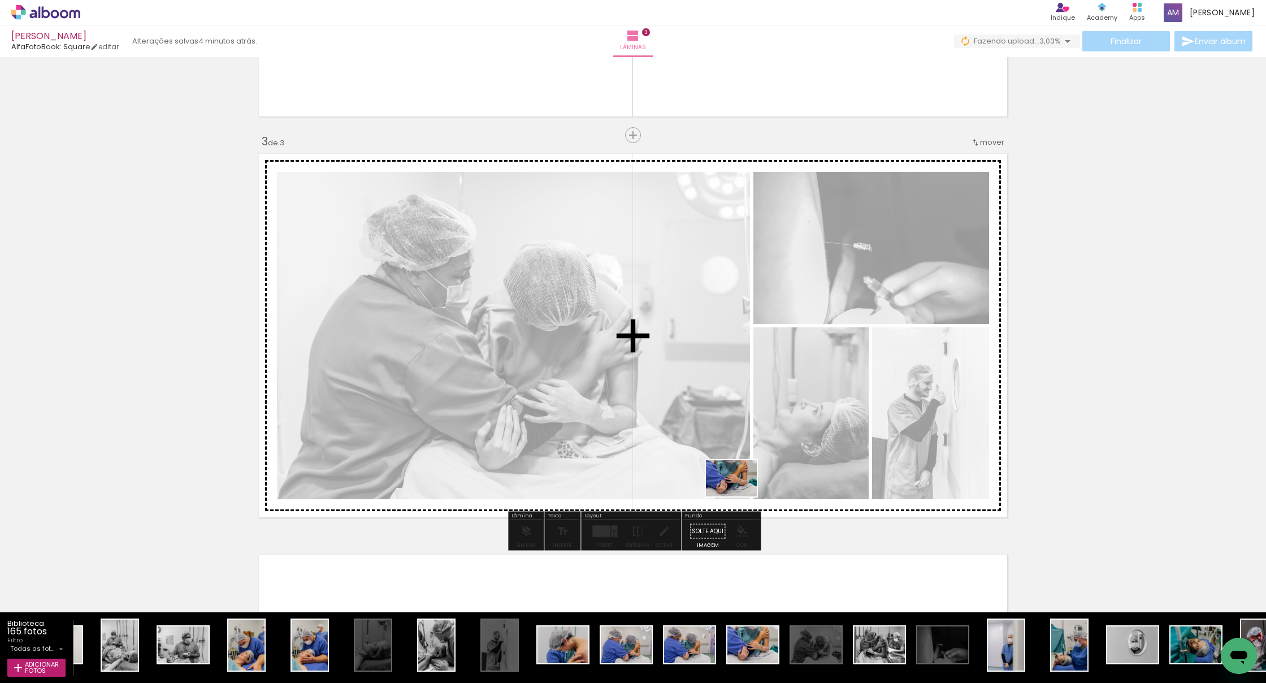
drag, startPoint x: 747, startPoint y: 655, endPoint x: 740, endPoint y: 494, distance: 161.3
click at [740, 327] on quentale-workspace at bounding box center [633, 341] width 1266 height 683
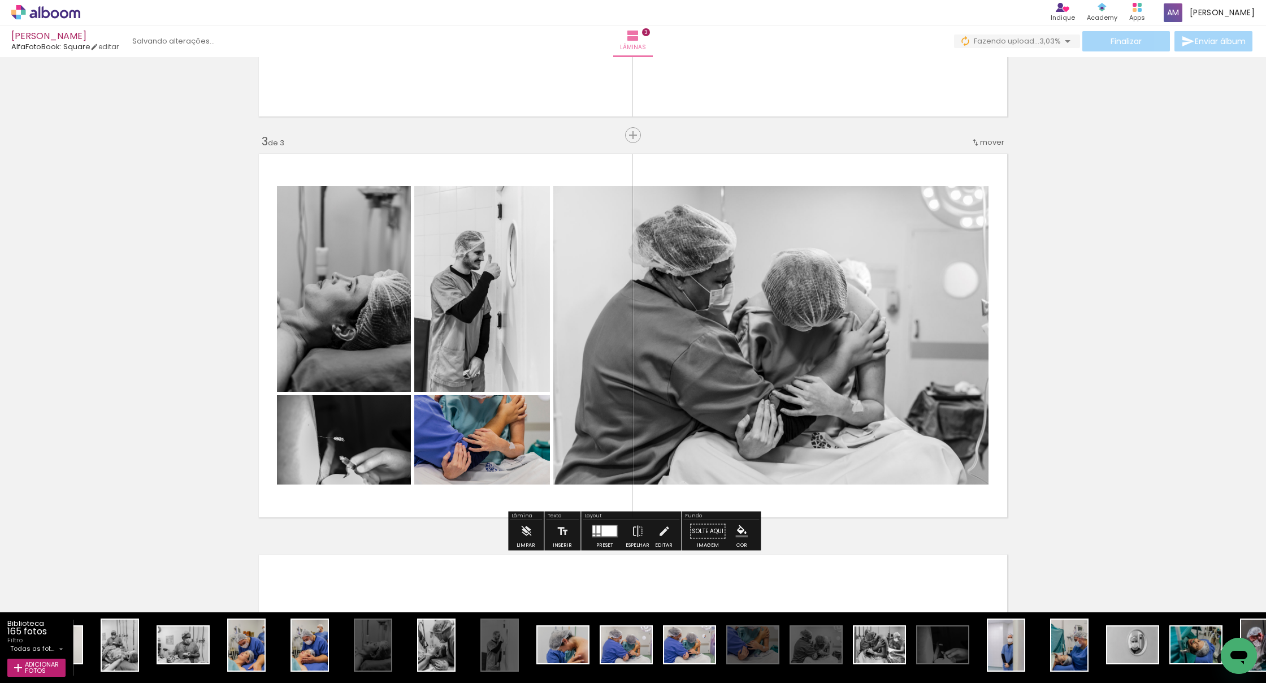
scroll to position [741, 0]
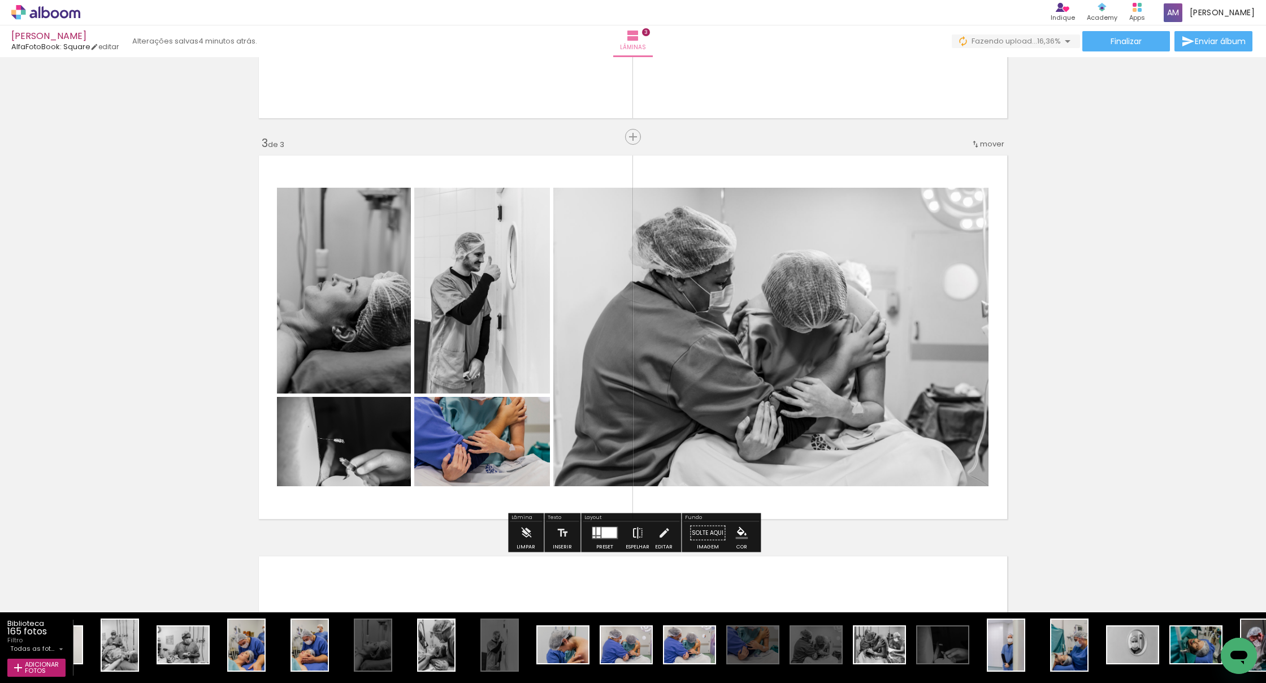
click at [636, 327] on iron-icon at bounding box center [637, 533] width 12 height 23
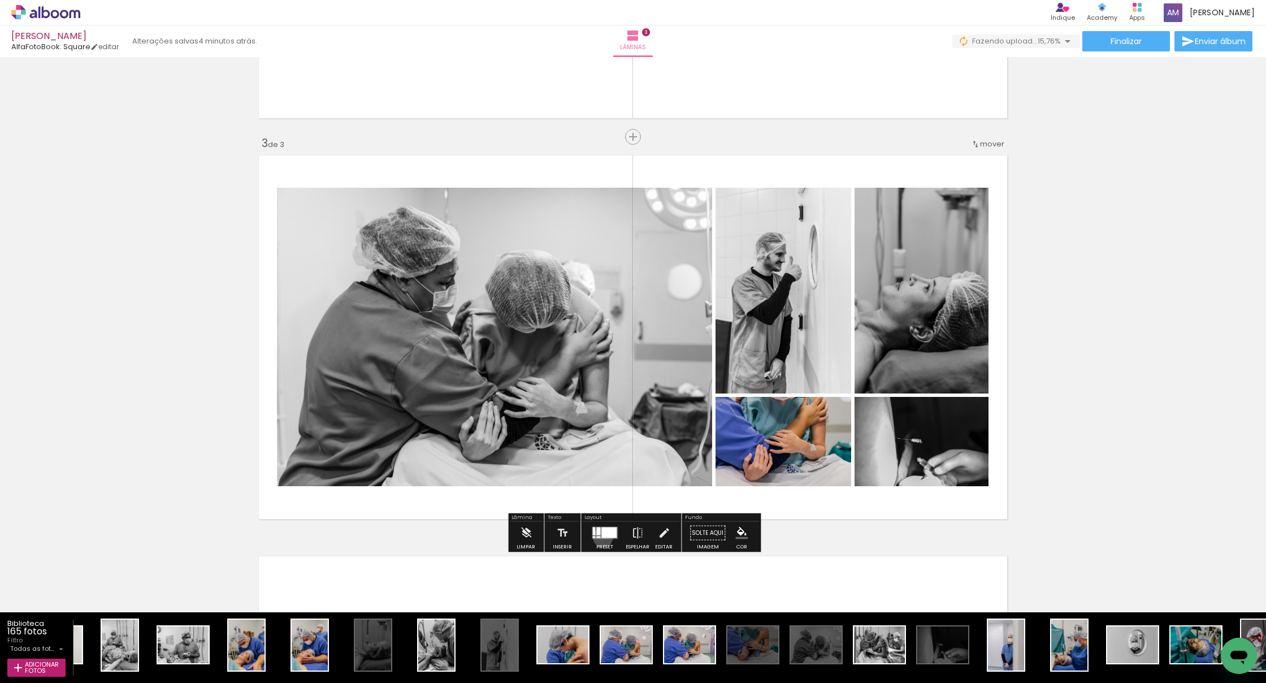
click at [601, 327] on div at bounding box center [608, 532] width 15 height 11
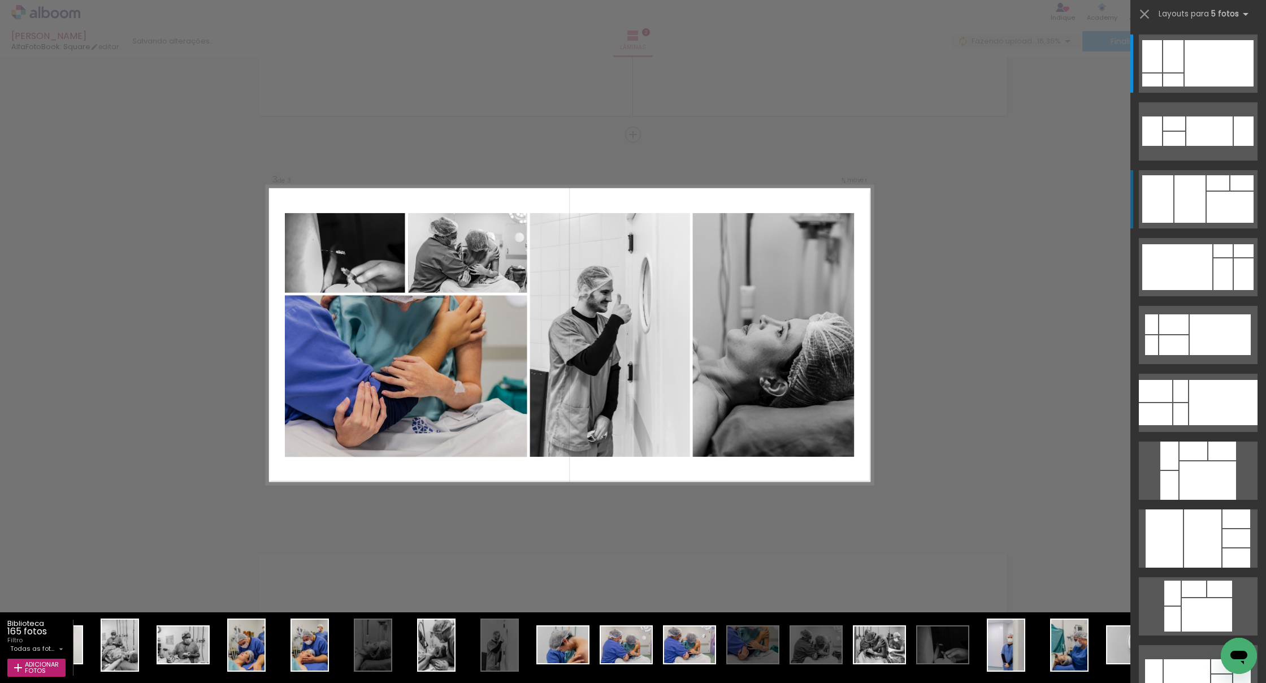
scroll to position [1, 0]
click at [749, 189] on div at bounding box center [1218, 182] width 23 height 15
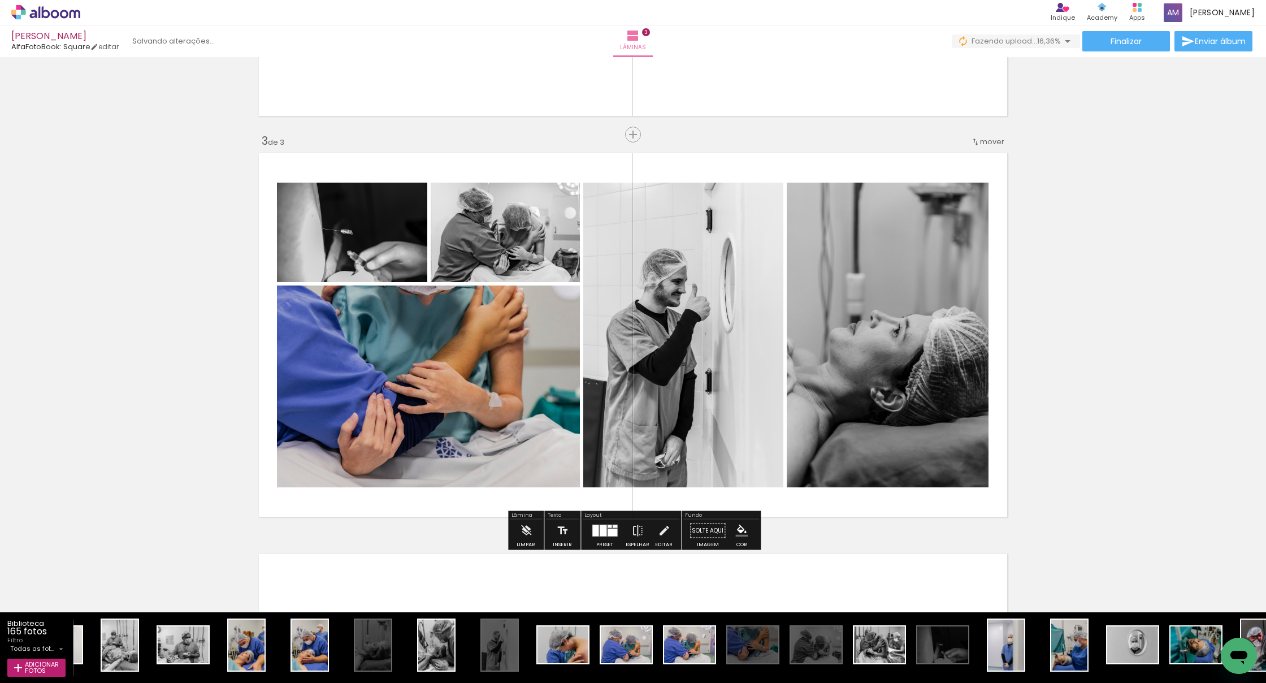
scroll to position [0, 0]
click at [634, 327] on iron-icon at bounding box center [637, 531] width 12 height 23
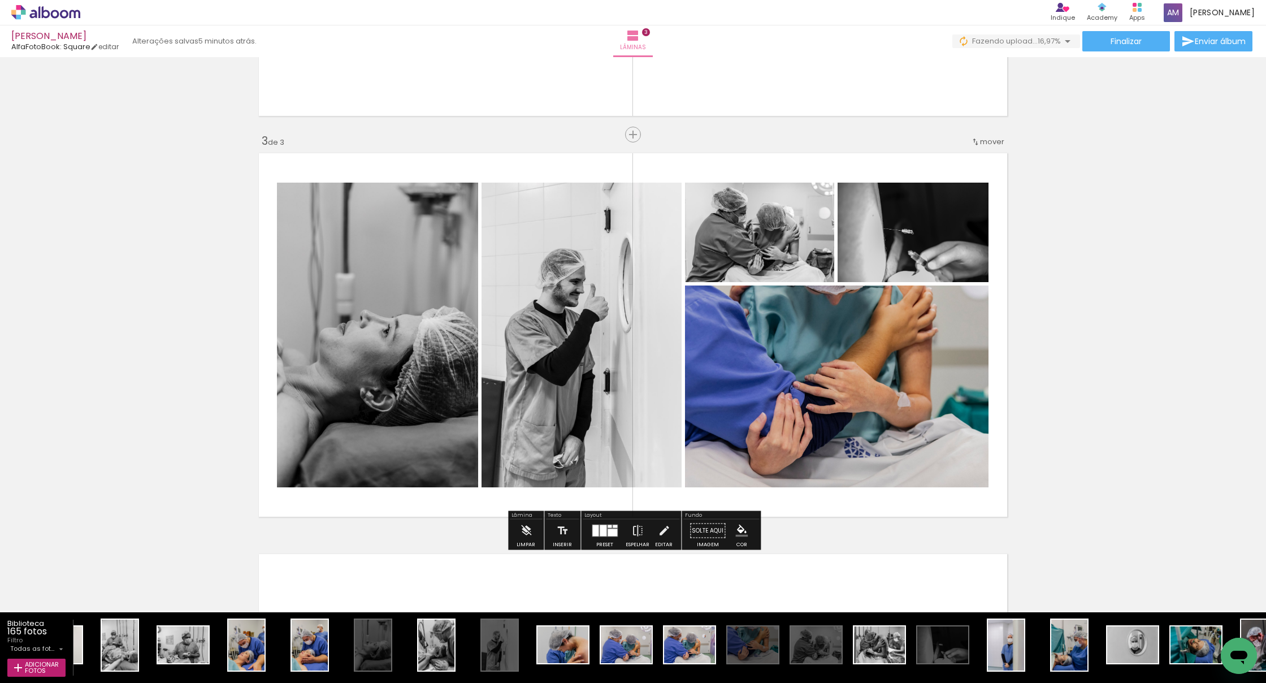
scroll to position [750, 0]
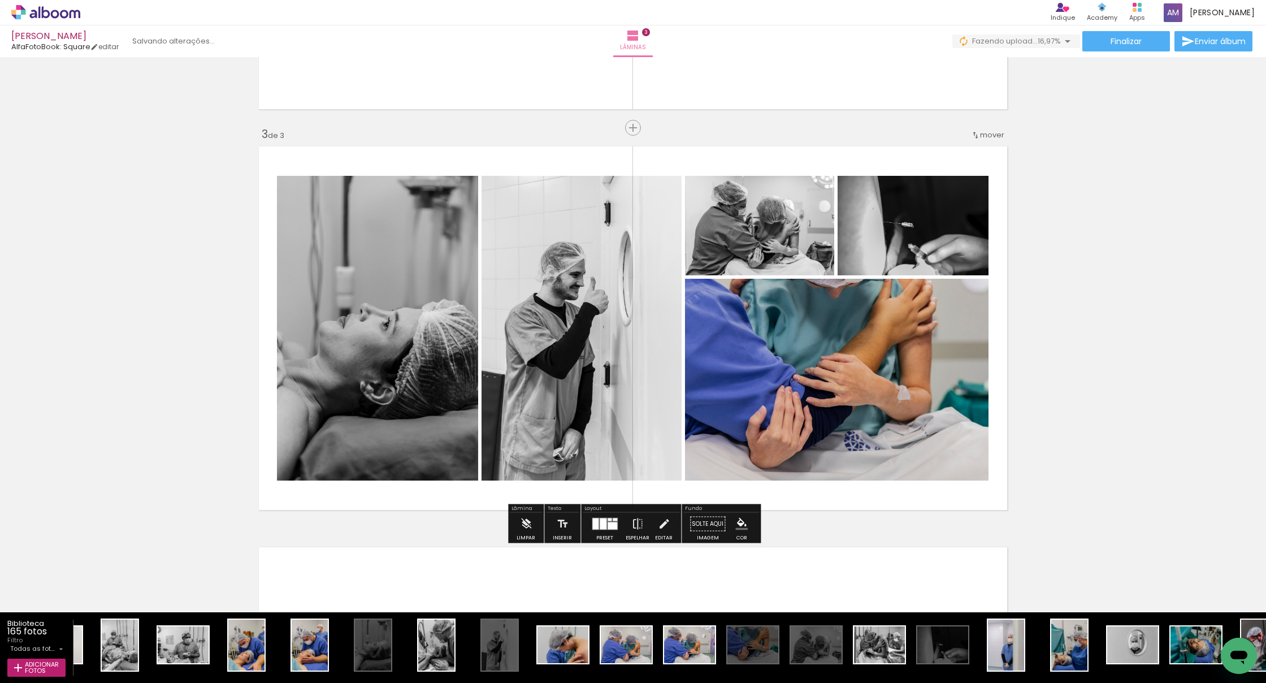
click at [592, 327] on quentale-layouter at bounding box center [605, 524] width 26 height 12
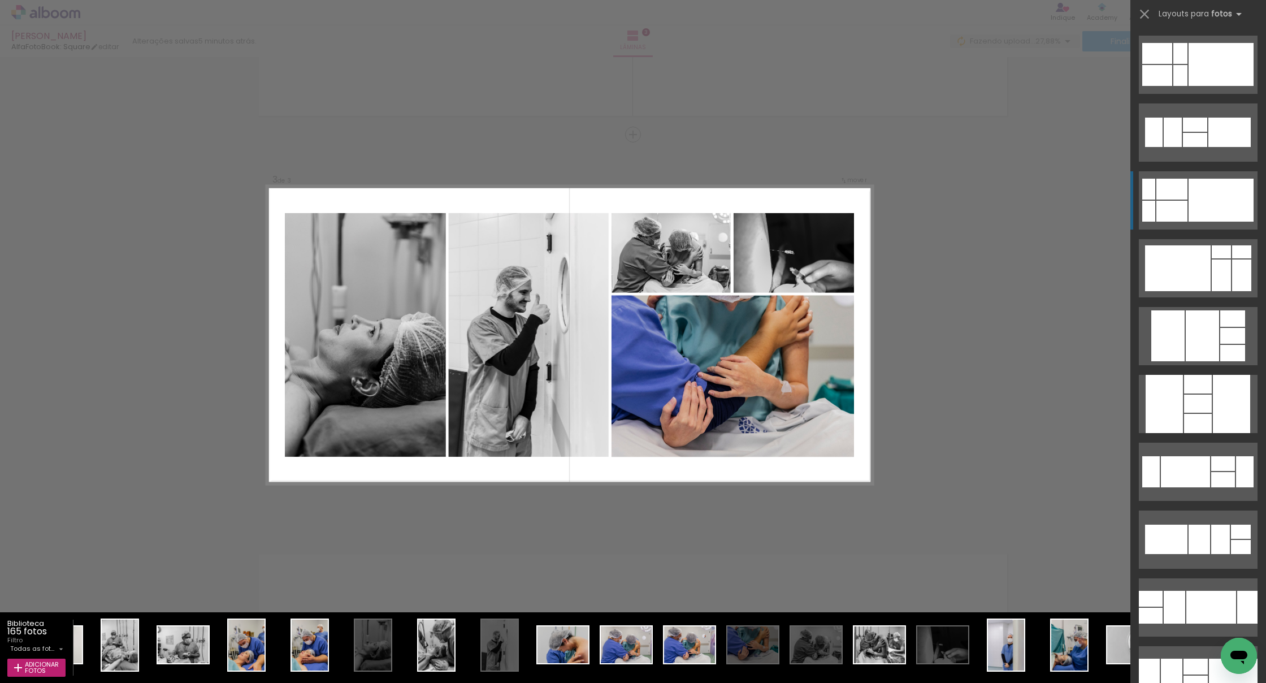
scroll to position [1494, 0]
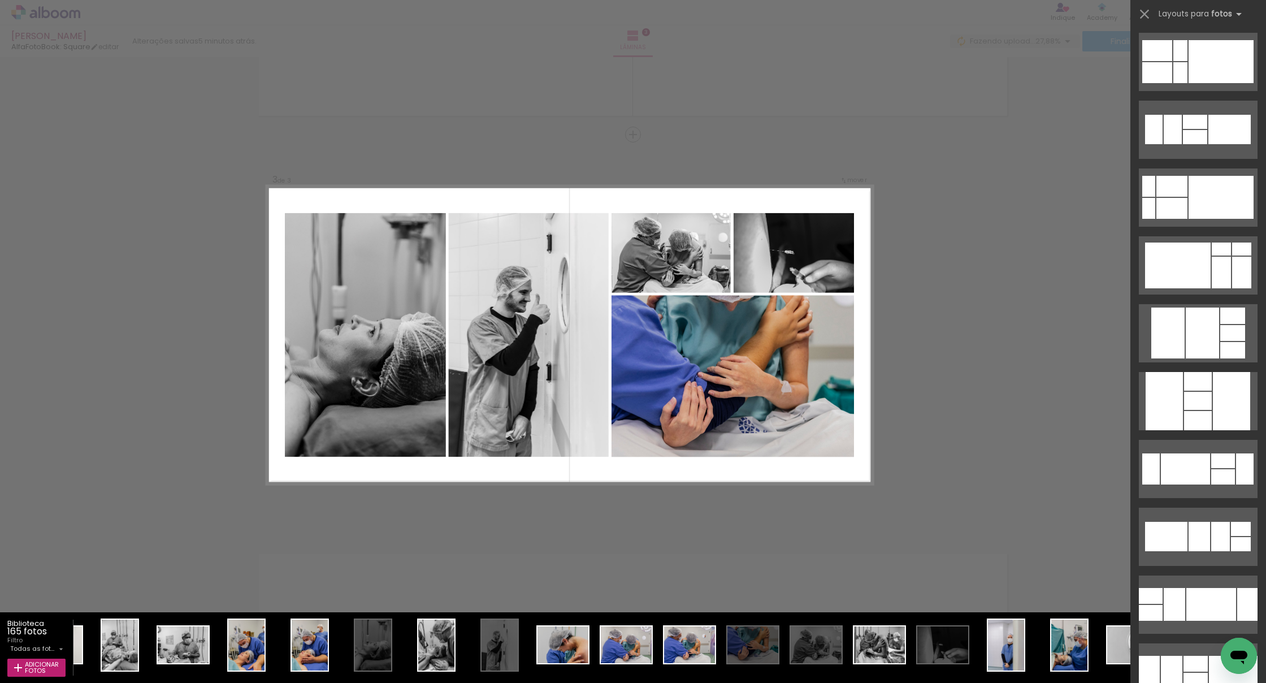
click at [749, 327] on div "Confirmar Cancelar" at bounding box center [633, 129] width 1266 height 1630
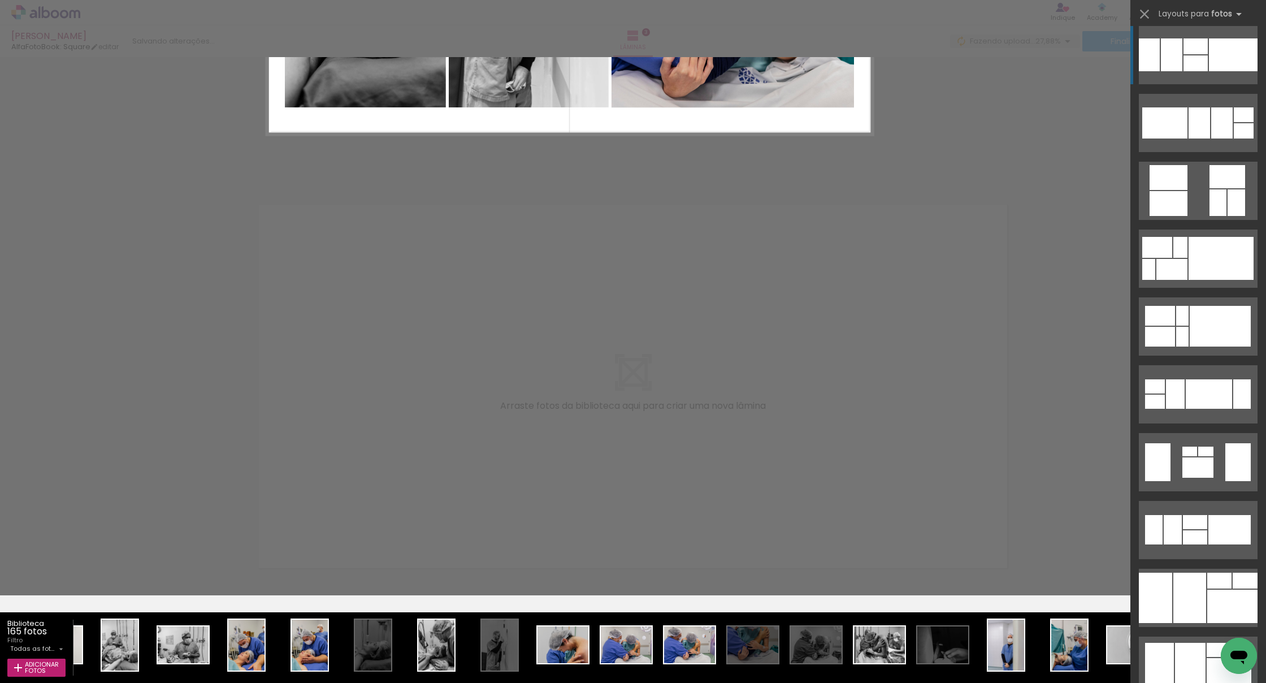
scroll to position [2165, 0]
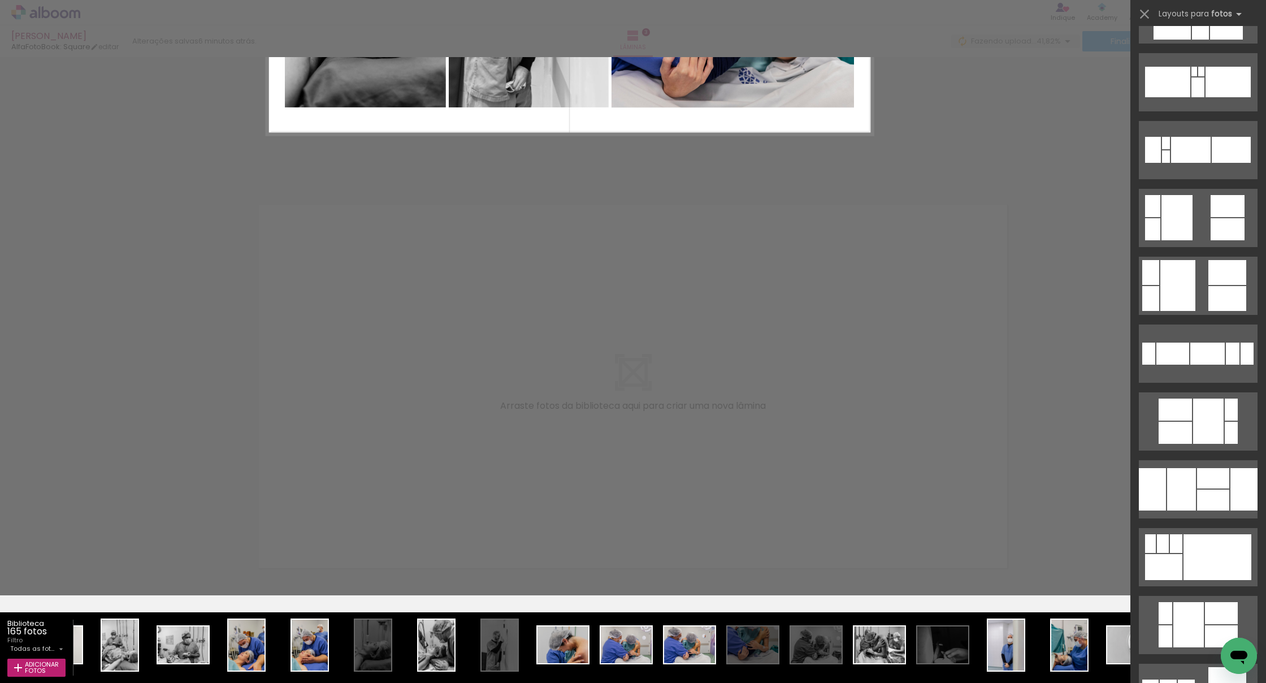
scroll to position [4460, 0]
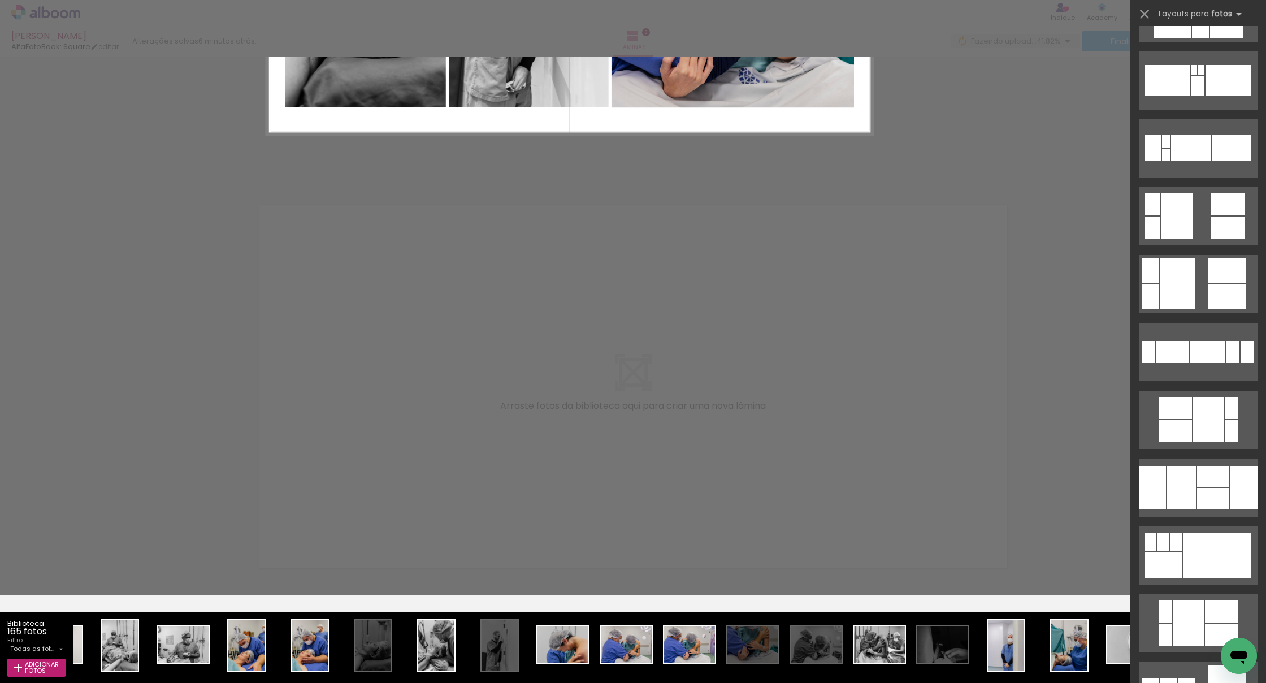
click at [1207, 284] on quentale-layouter at bounding box center [1198, 284] width 119 height 58
click at [1196, 288] on quentale-layouter at bounding box center [1198, 284] width 119 height 58
drag, startPoint x: 717, startPoint y: 378, endPoint x: 723, endPoint y: 376, distance: 5.9
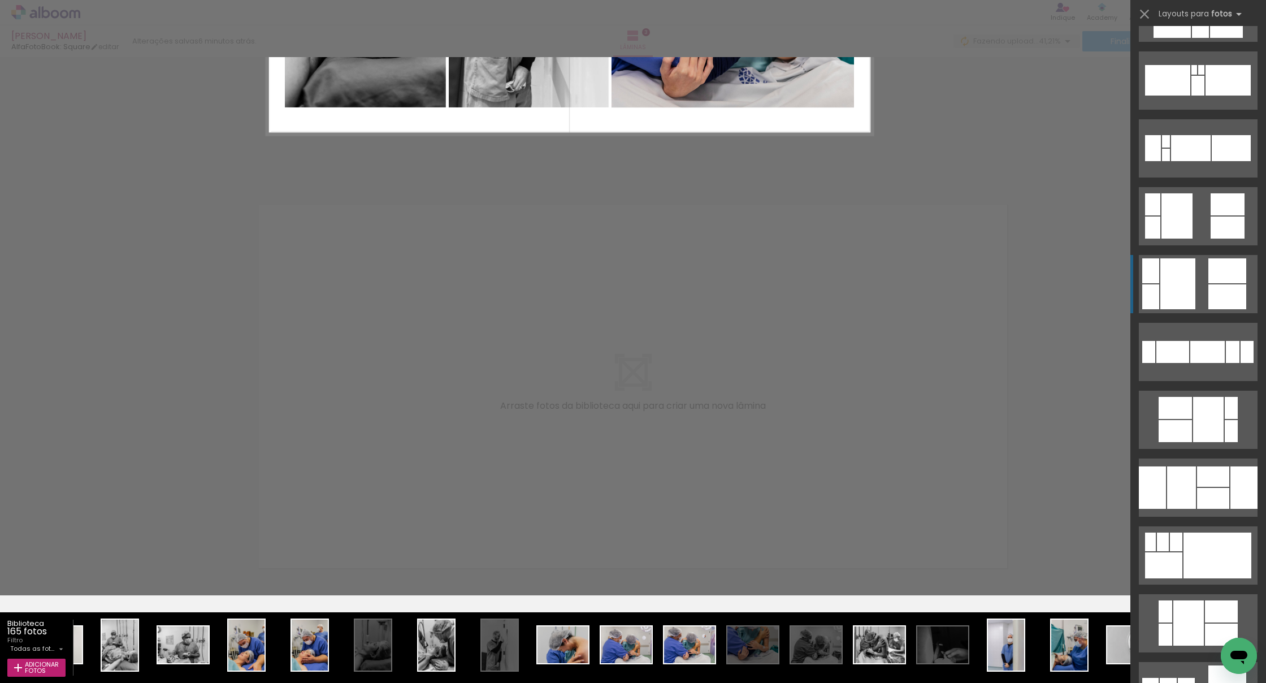
drag, startPoint x: 508, startPoint y: 169, endPoint x: 537, endPoint y: 135, distance: 45.3
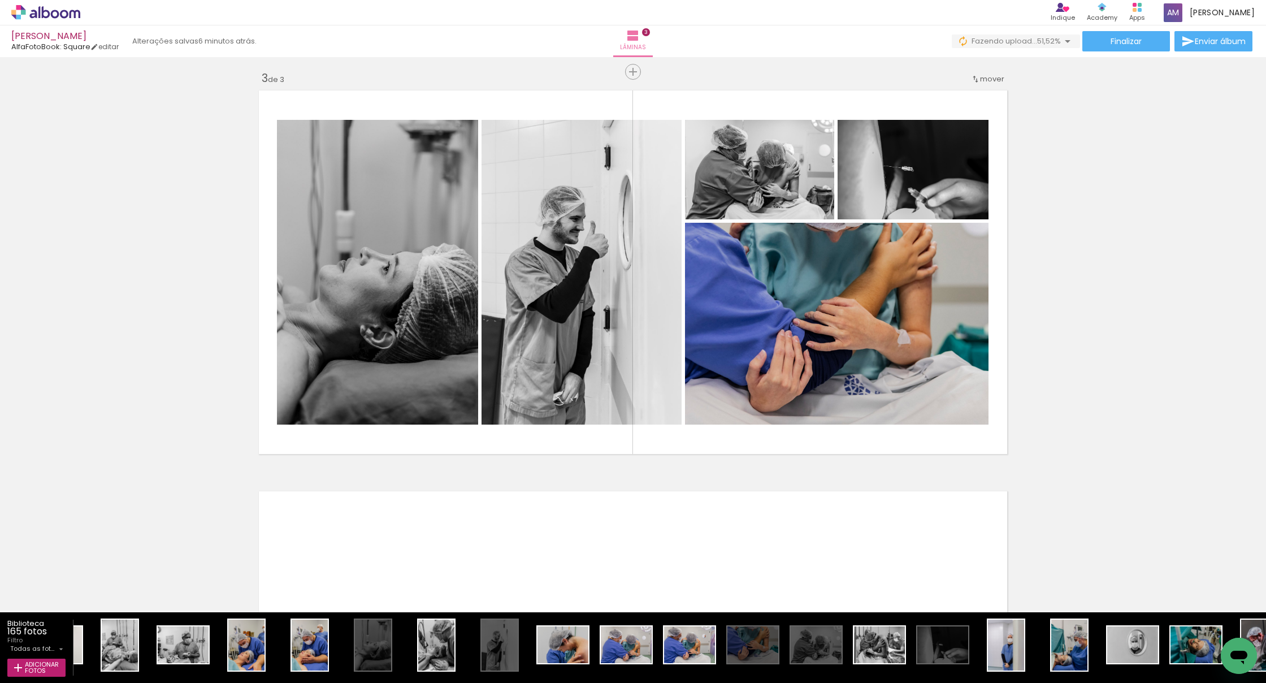
scroll to position [860, 0]
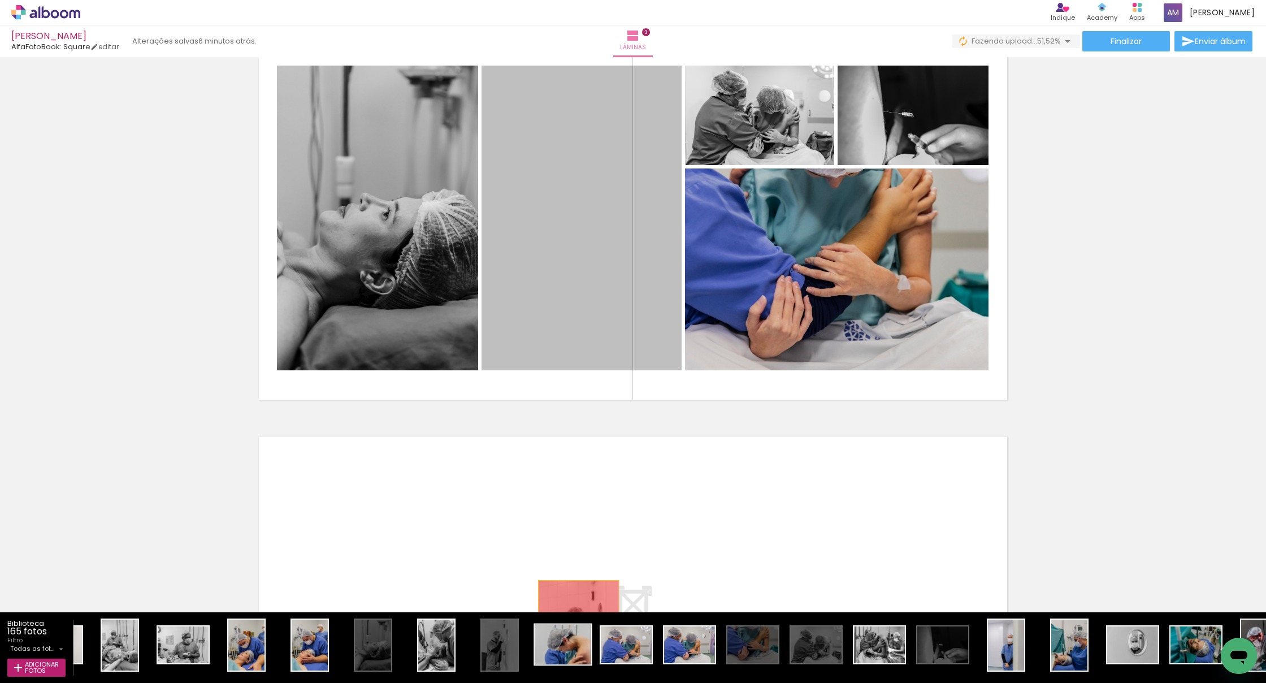
drag, startPoint x: 577, startPoint y: 283, endPoint x: 579, endPoint y: 642, distance: 358.4
click at [579, 642] on quentale-workspace at bounding box center [633, 341] width 1266 height 683
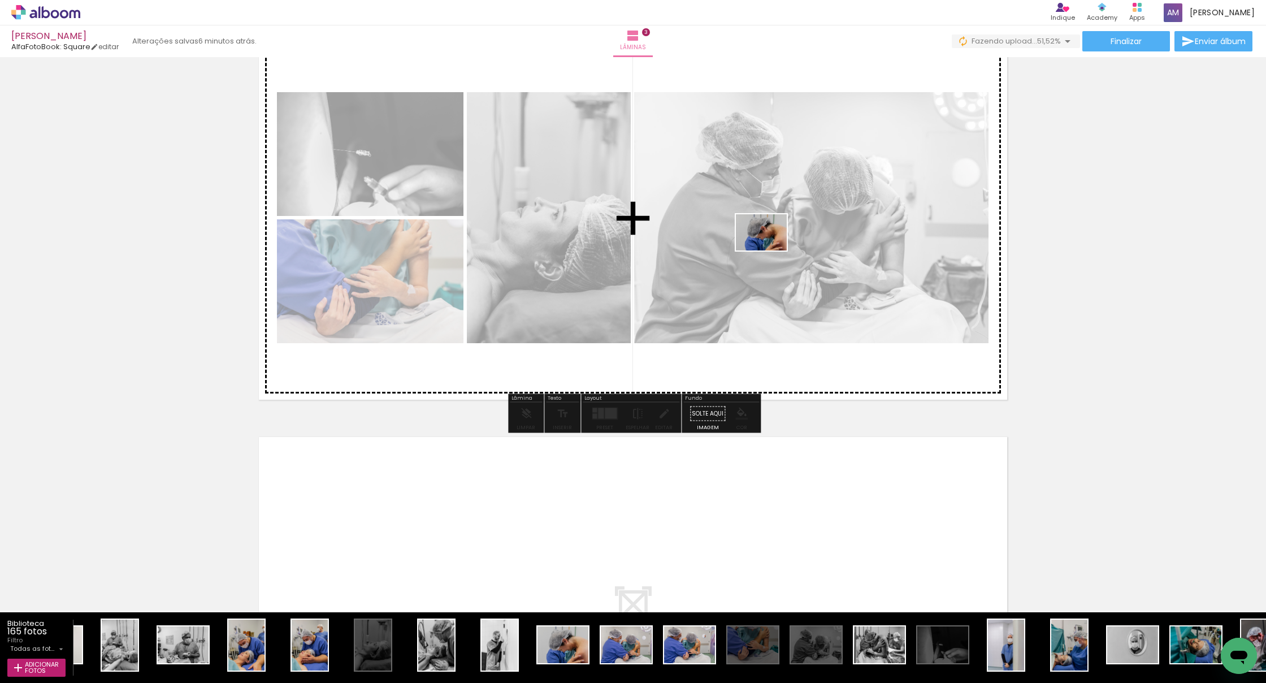
drag, startPoint x: 565, startPoint y: 655, endPoint x: 770, endPoint y: 248, distance: 455.8
click at [770, 248] on quentale-workspace at bounding box center [633, 341] width 1266 height 683
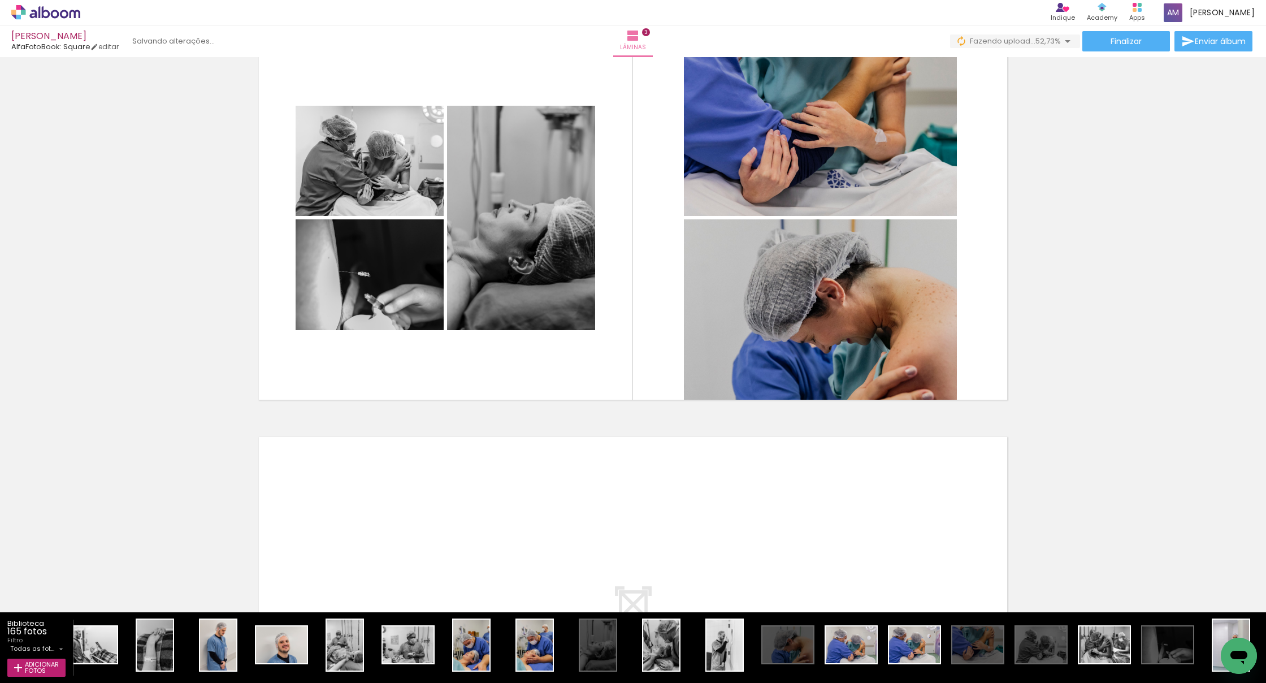
scroll to position [0, 339]
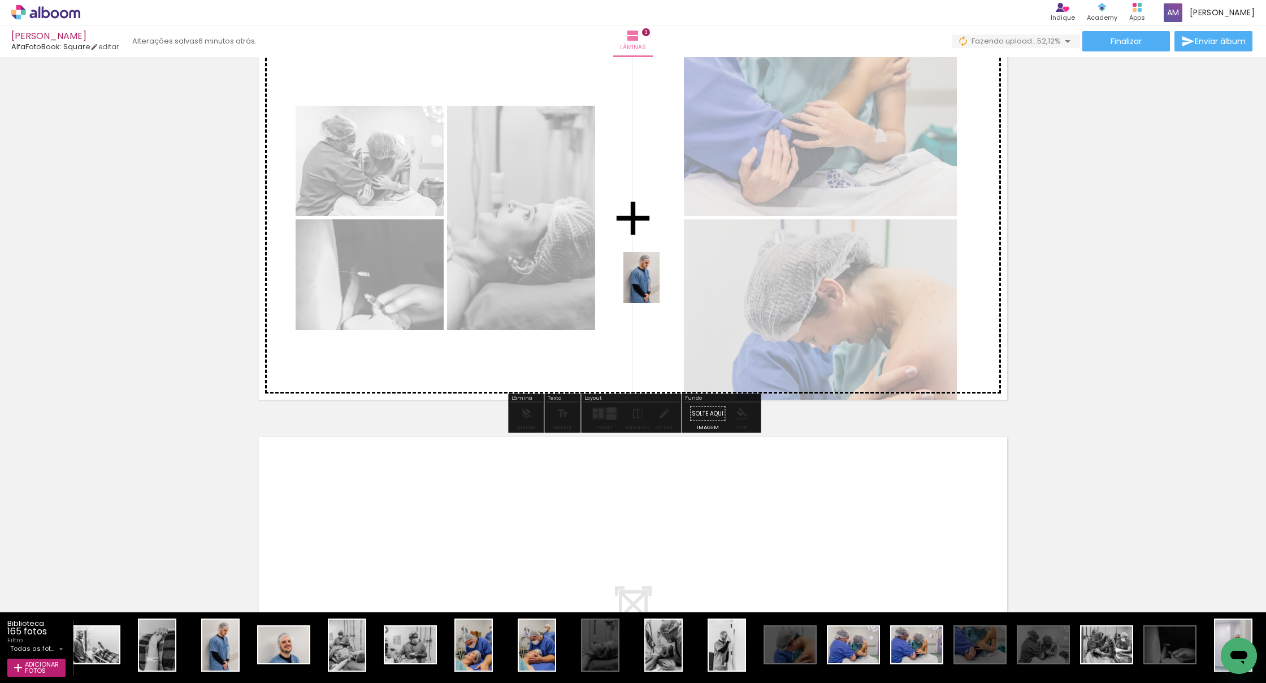
drag, startPoint x: 230, startPoint y: 651, endPoint x: 657, endPoint y: 286, distance: 562.2
click at [657, 286] on quentale-workspace at bounding box center [633, 341] width 1266 height 683
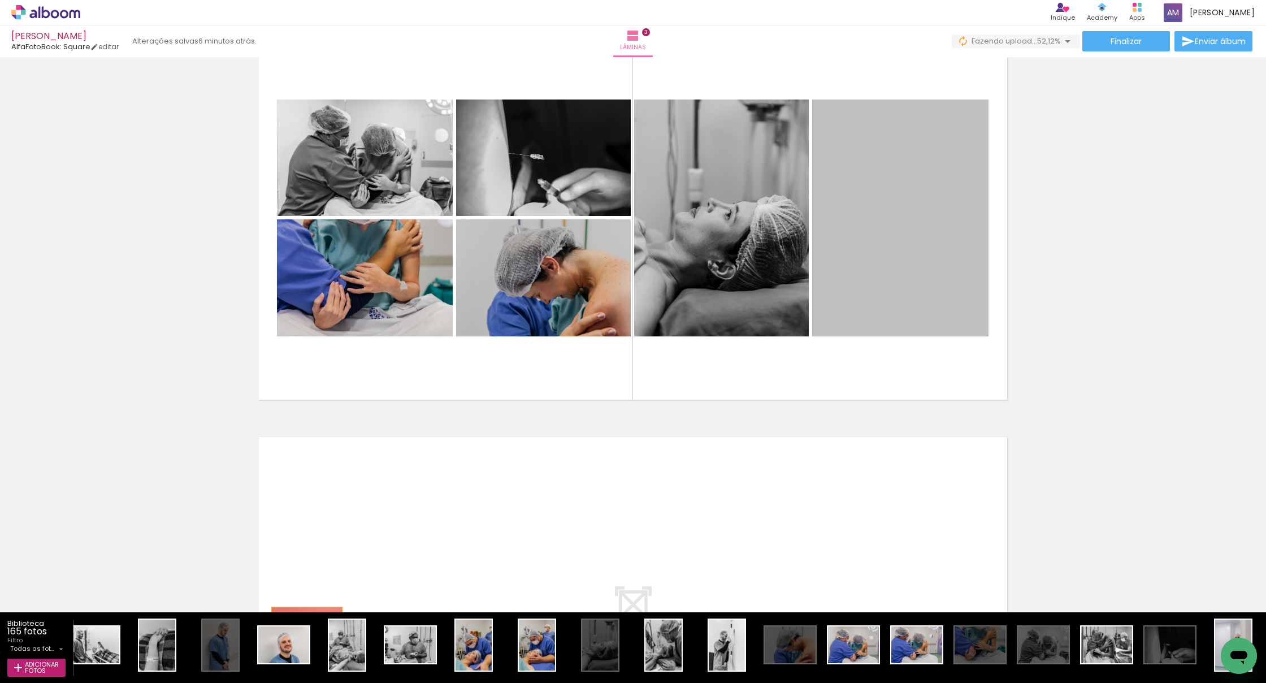
drag, startPoint x: 910, startPoint y: 249, endPoint x: 317, endPoint y: 655, distance: 718.3
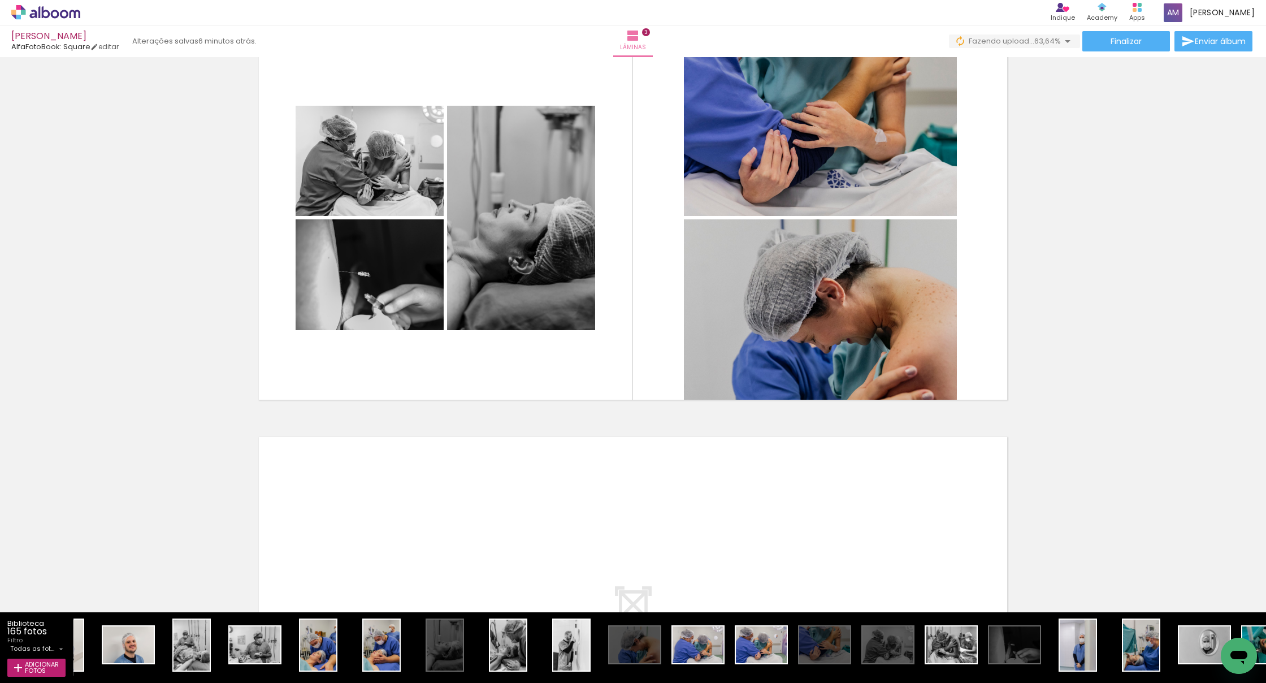
scroll to position [0, 516]
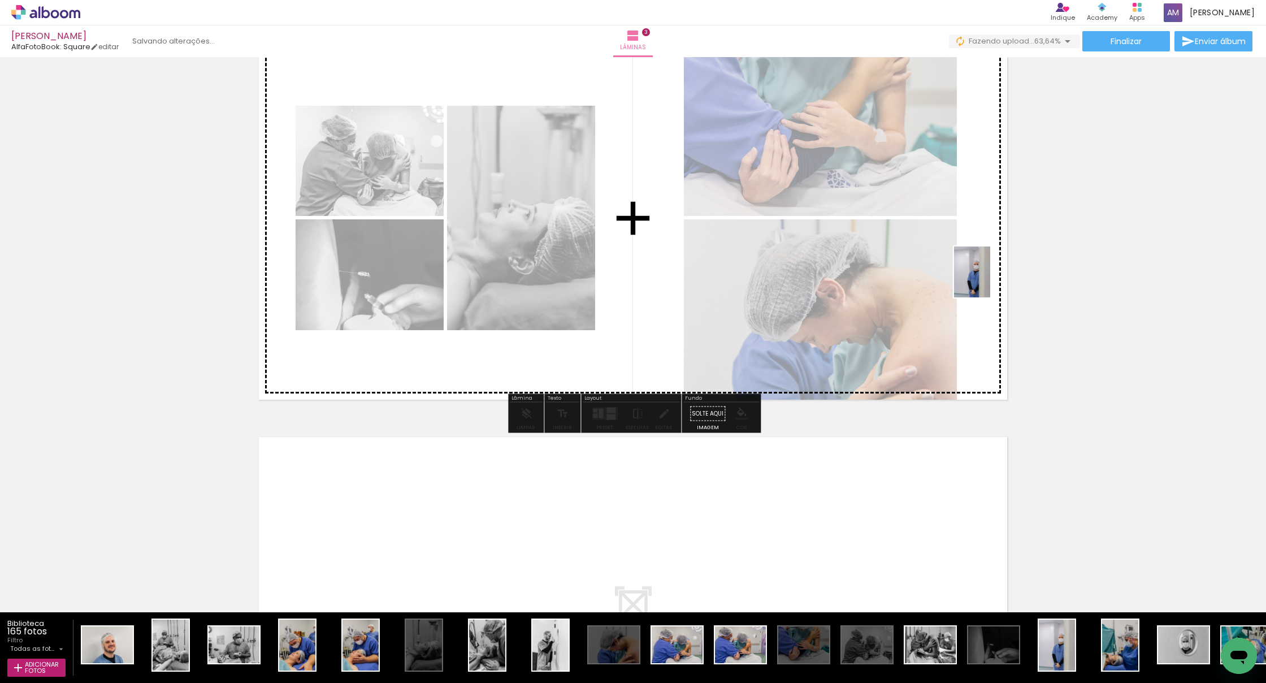
drag, startPoint x: 1061, startPoint y: 668, endPoint x: 988, endPoint y: 280, distance: 393.9
click at [988, 280] on quentale-workspace at bounding box center [633, 341] width 1266 height 683
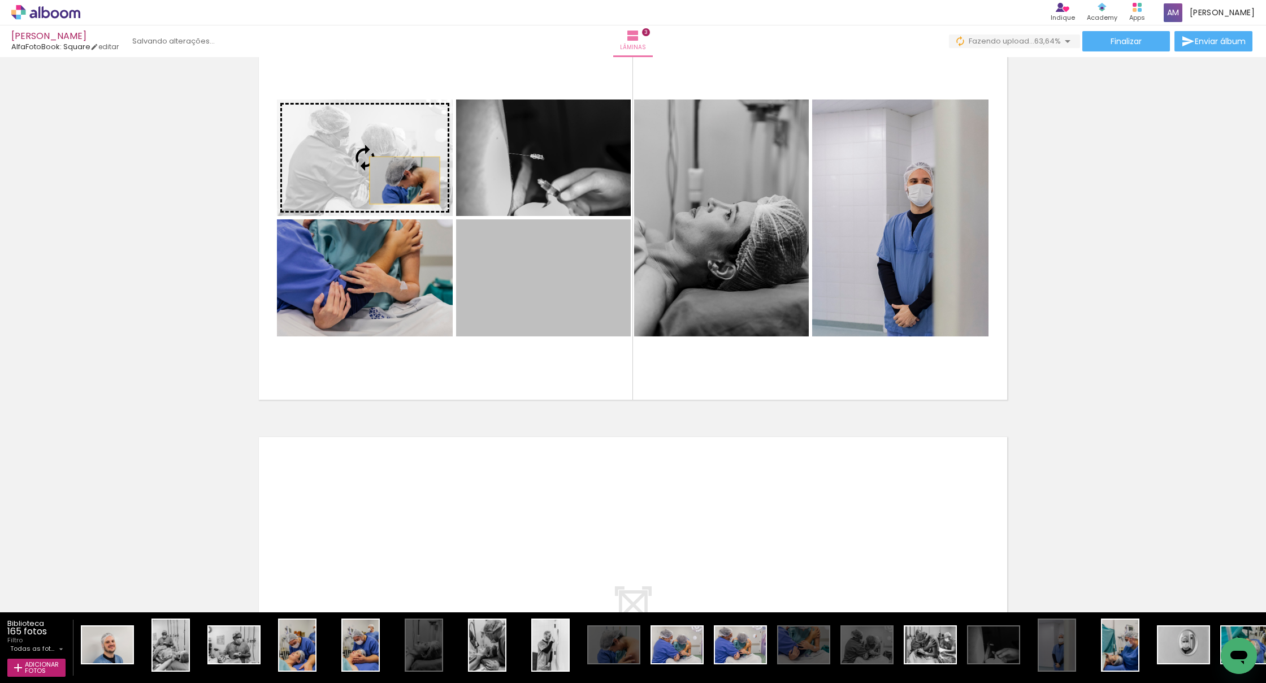
drag, startPoint x: 551, startPoint y: 290, endPoint x: 405, endPoint y: 180, distance: 182.9
click at [0, 0] on slot at bounding box center [0, 0] width 0 height 0
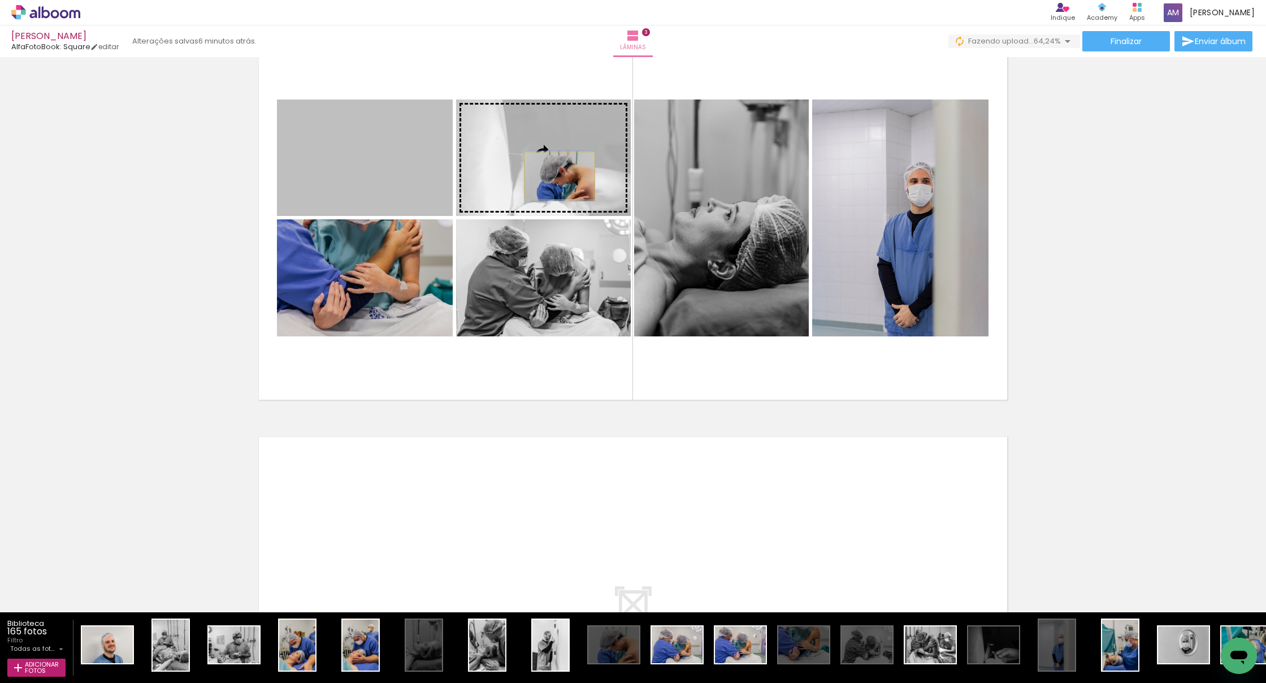
drag, startPoint x: 408, startPoint y: 176, endPoint x: 560, endPoint y: 176, distance: 151.5
click at [0, 0] on slot at bounding box center [0, 0] width 0 height 0
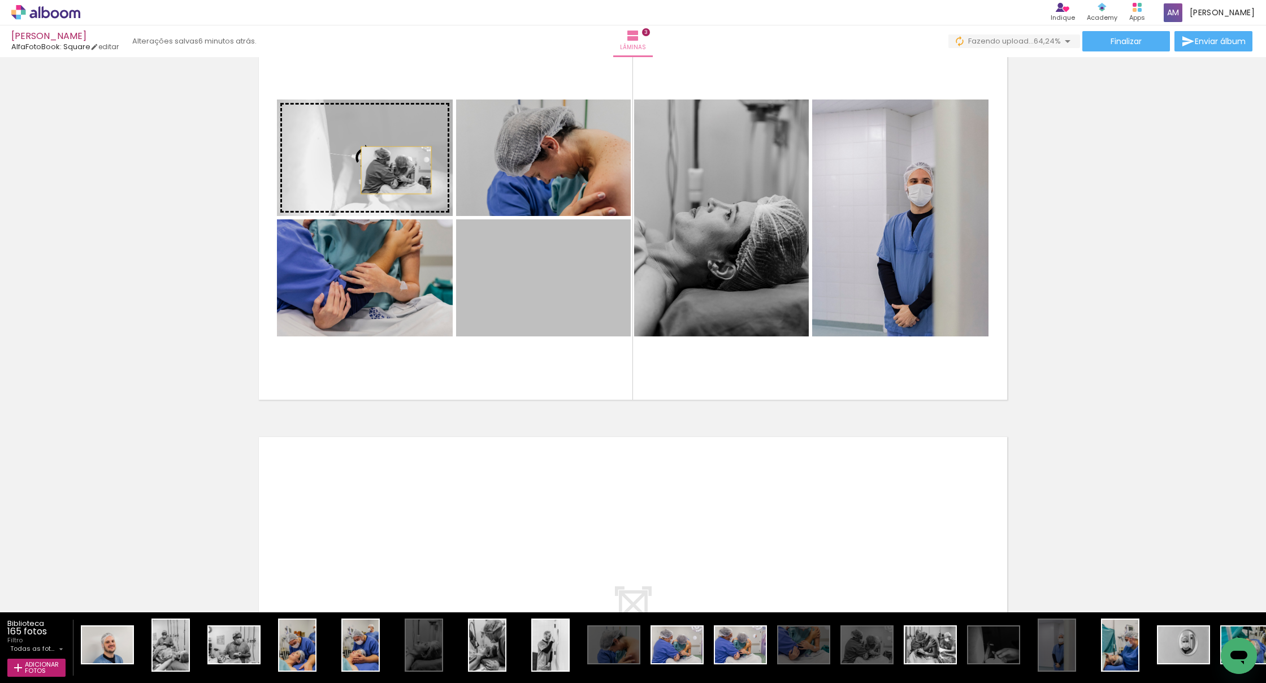
drag, startPoint x: 554, startPoint y: 289, endPoint x: 396, endPoint y: 170, distance: 198.2
click at [0, 0] on slot at bounding box center [0, 0] width 0 height 0
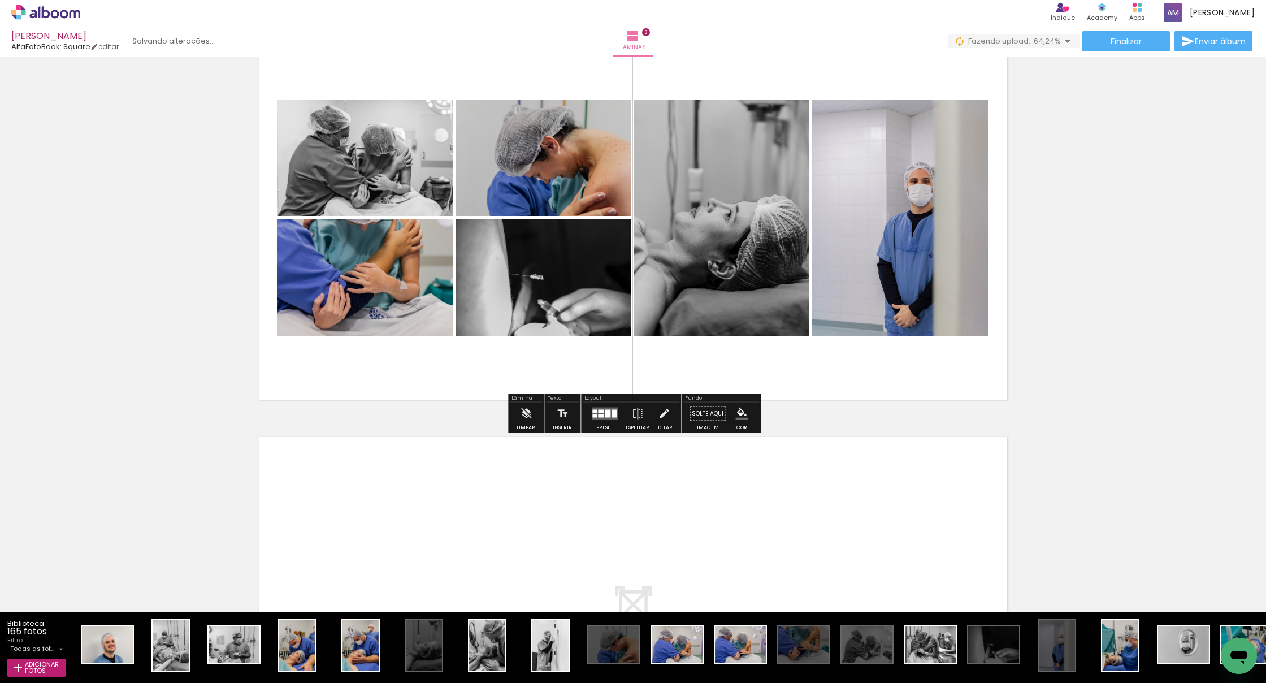
scroll to position [0, 0]
click at [1097, 365] on div "Inserir lâmina 1 de 3 Inserir lâmina 2 de 3 Inserir lâmina 3 de 3" at bounding box center [633, 3] width 1266 height 1604
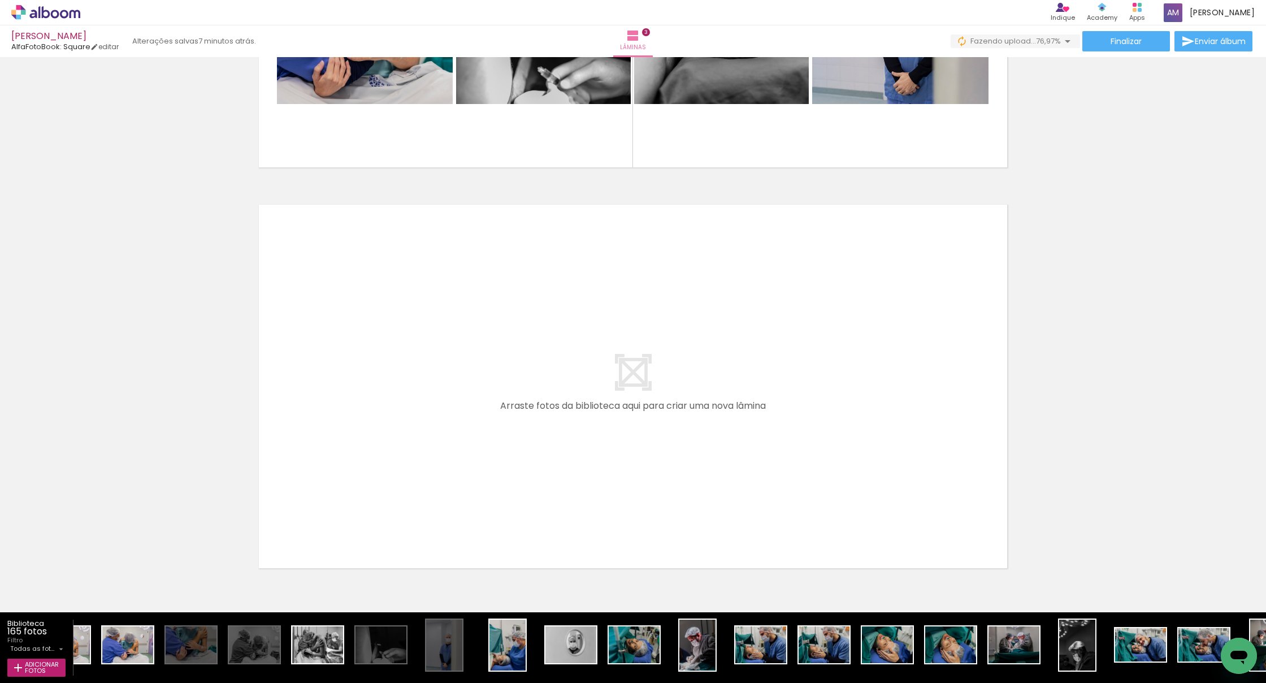
scroll to position [0, 1137]
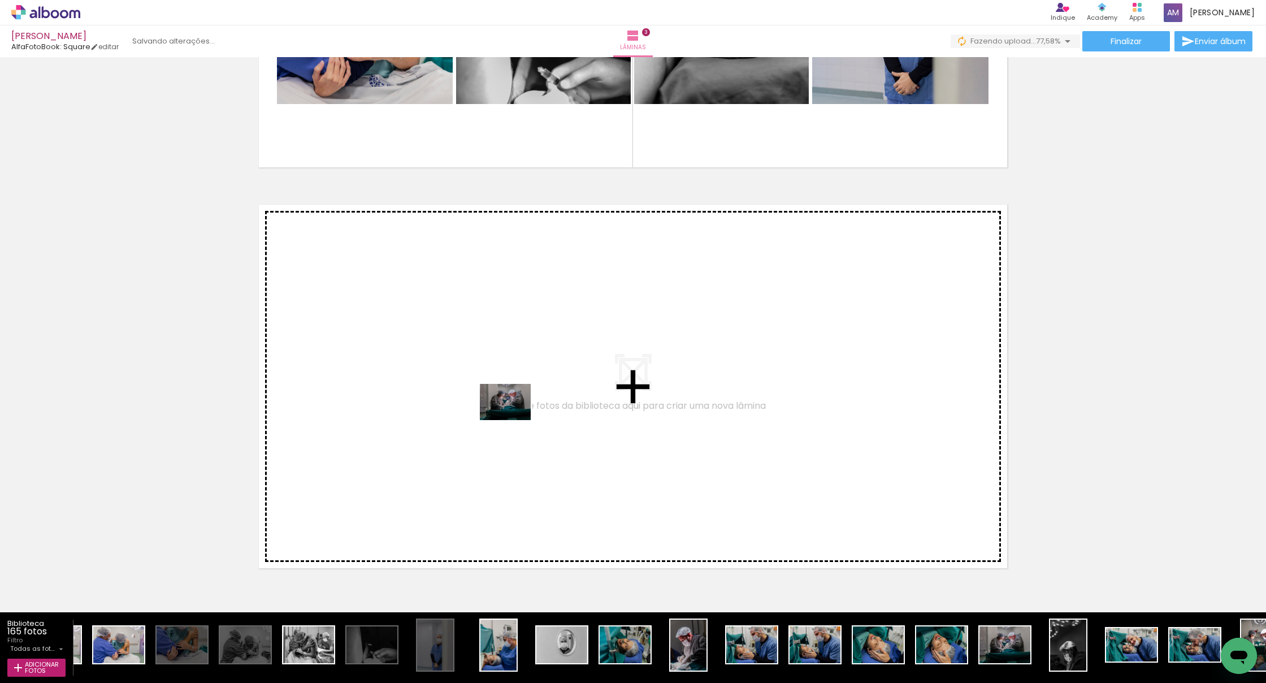
drag, startPoint x: 1019, startPoint y: 656, endPoint x: 514, endPoint y: 418, distance: 558.1
click at [514, 418] on quentale-workspace at bounding box center [633, 341] width 1266 height 683
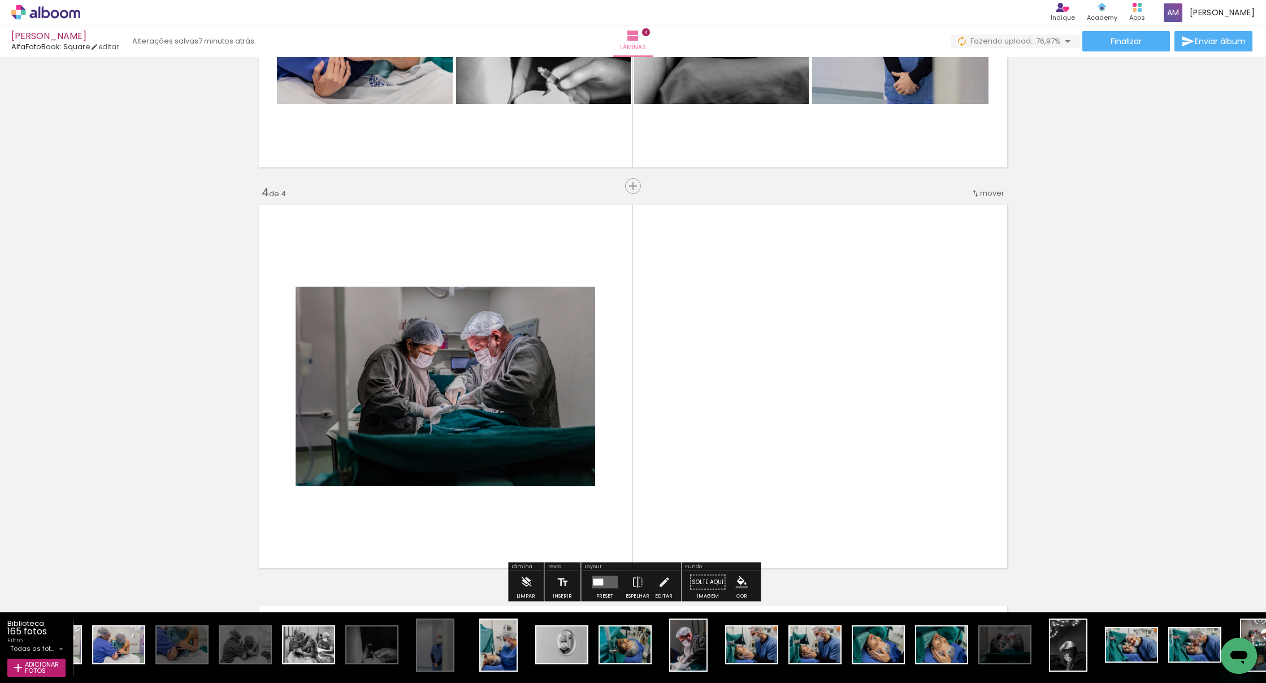
scroll to position [1144, 0]
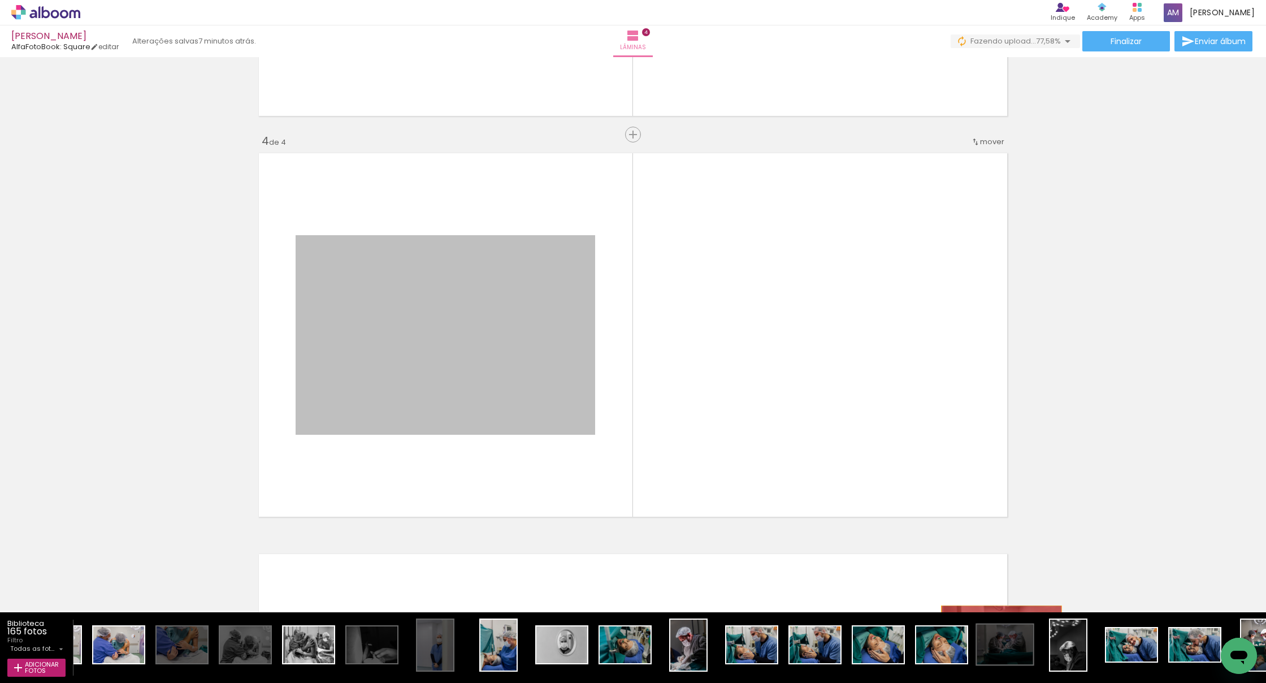
drag, startPoint x: 492, startPoint y: 356, endPoint x: 1002, endPoint y: 646, distance: 586.6
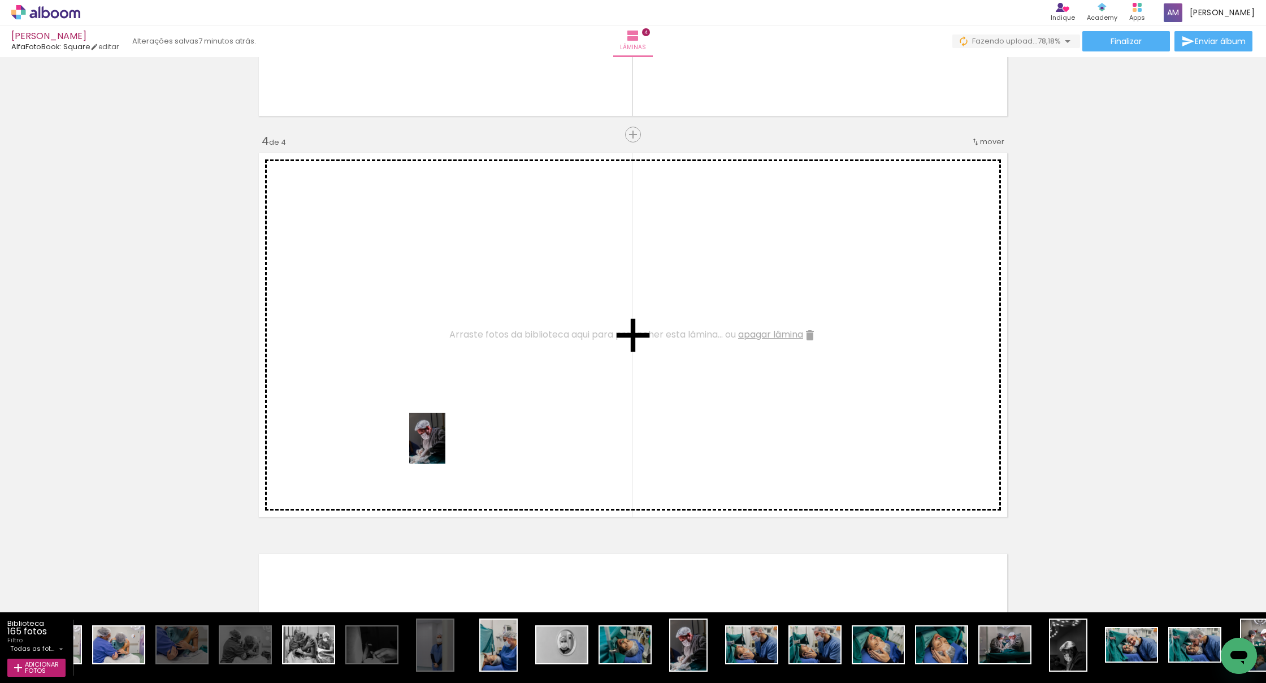
drag, startPoint x: 684, startPoint y: 659, endPoint x: 443, endPoint y: 447, distance: 321.2
click at [443, 447] on quentale-workspace at bounding box center [633, 341] width 1266 height 683
